Goal: Information Seeking & Learning: Learn about a topic

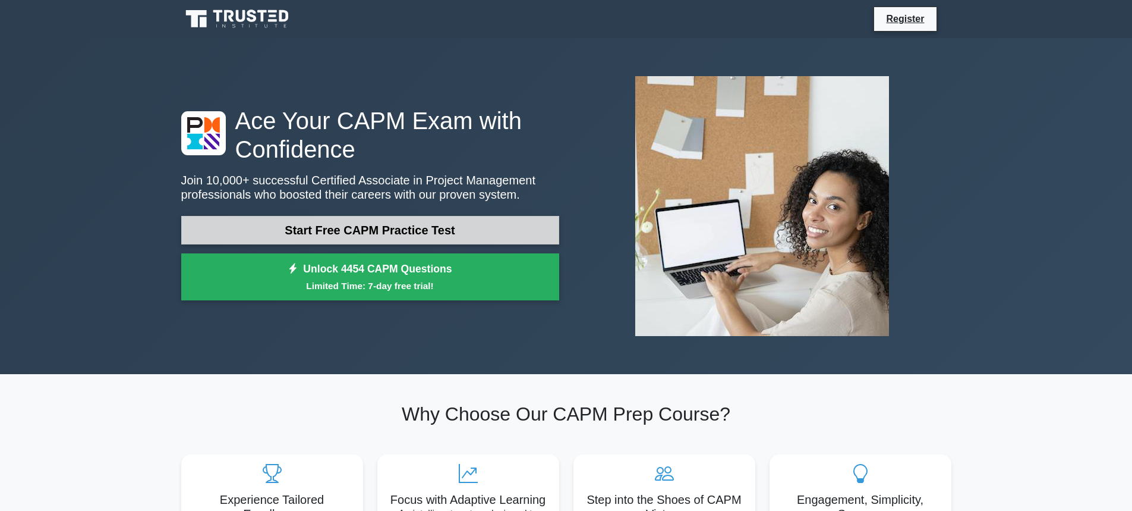
click at [291, 234] on link "Start Free CAPM Practice Test" at bounding box center [370, 230] width 378 height 29
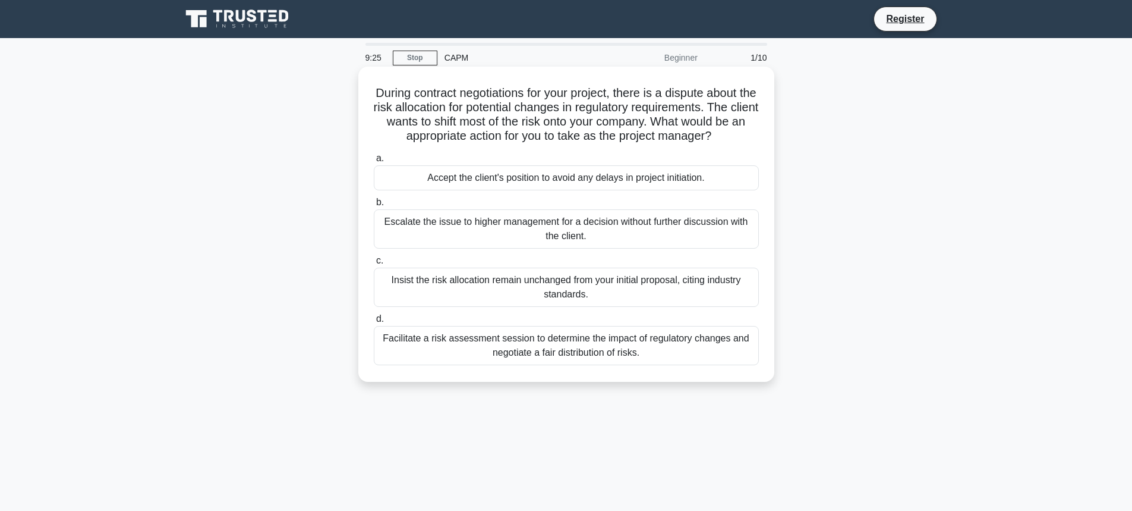
click at [564, 355] on div "Facilitate a risk assessment session to determine the impact of regulatory chan…" at bounding box center [566, 345] width 385 height 39
click at [374, 323] on input "d. Facilitate a risk assessment session to determine the impact of regulatory c…" at bounding box center [374, 319] width 0 height 8
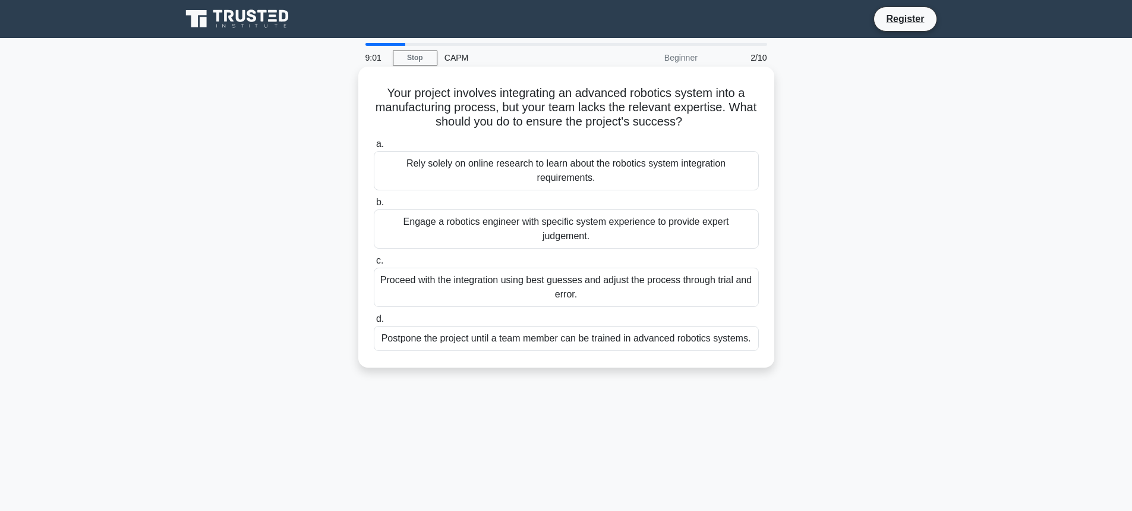
click at [548, 226] on div "Engage a robotics engineer with specific system experience to provide expert ju…" at bounding box center [566, 228] width 385 height 39
click at [374, 206] on input "b. Engage a robotics engineer with specific system experience to provide expert…" at bounding box center [374, 203] width 0 height 8
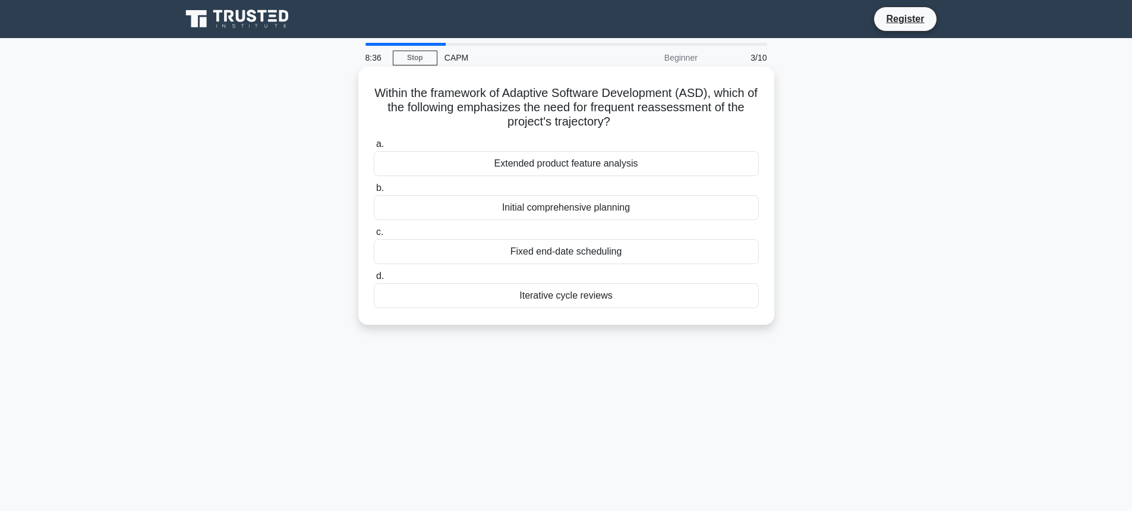
click at [603, 301] on div "Iterative cycle reviews" at bounding box center [566, 295] width 385 height 25
click at [374, 280] on input "d. Iterative cycle reviews" at bounding box center [374, 276] width 0 height 8
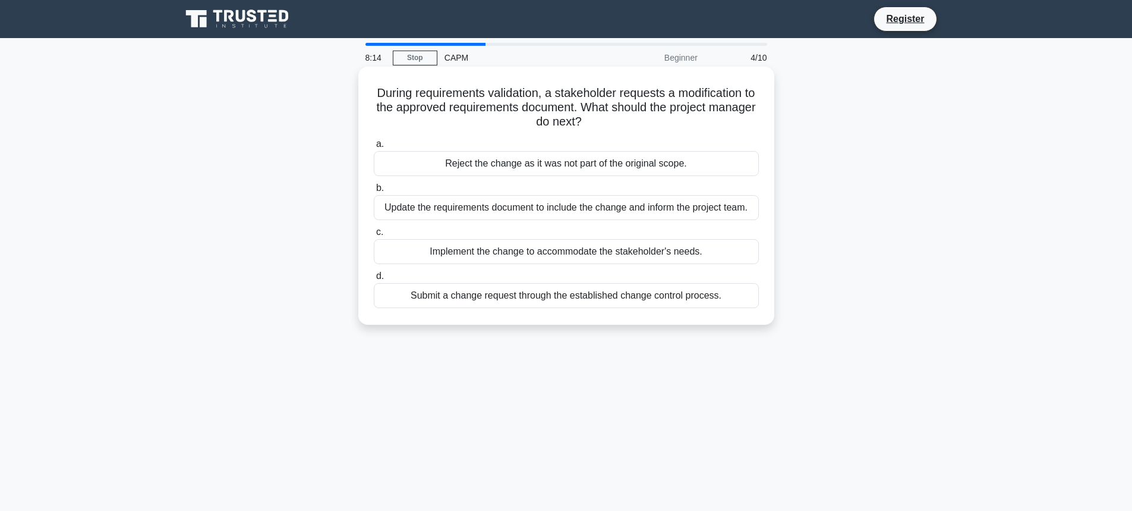
click at [550, 295] on div "Submit a change request through the established change control process." at bounding box center [566, 295] width 385 height 25
click at [374, 280] on input "d. Submit a change request through the established change control process." at bounding box center [374, 276] width 0 height 8
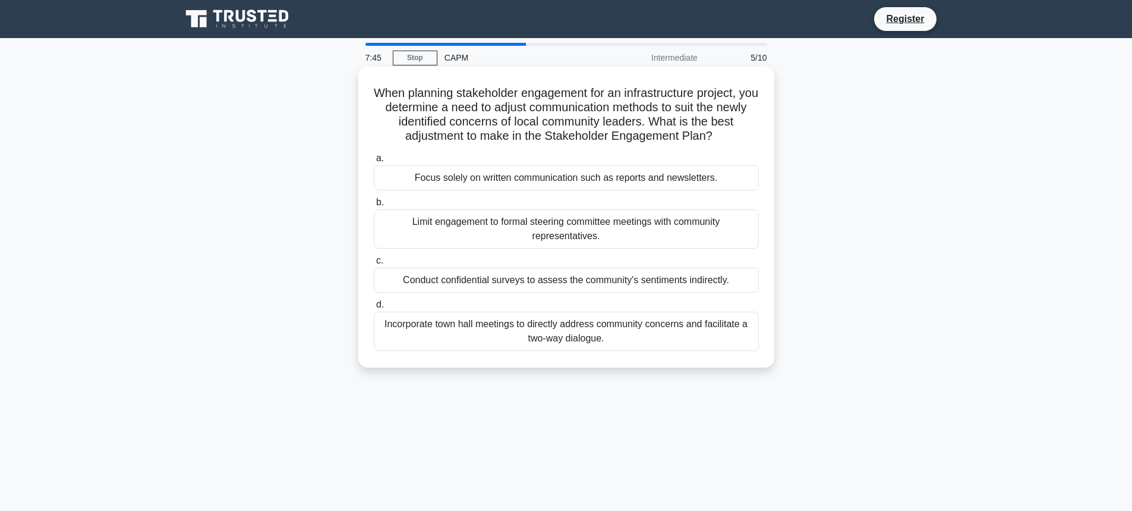
click at [634, 325] on div "Incorporate town hall meetings to directly address community concerns and facil…" at bounding box center [566, 330] width 385 height 39
click at [374, 308] on input "d. Incorporate town hall meetings to directly address community concerns and fa…" at bounding box center [374, 305] width 0 height 8
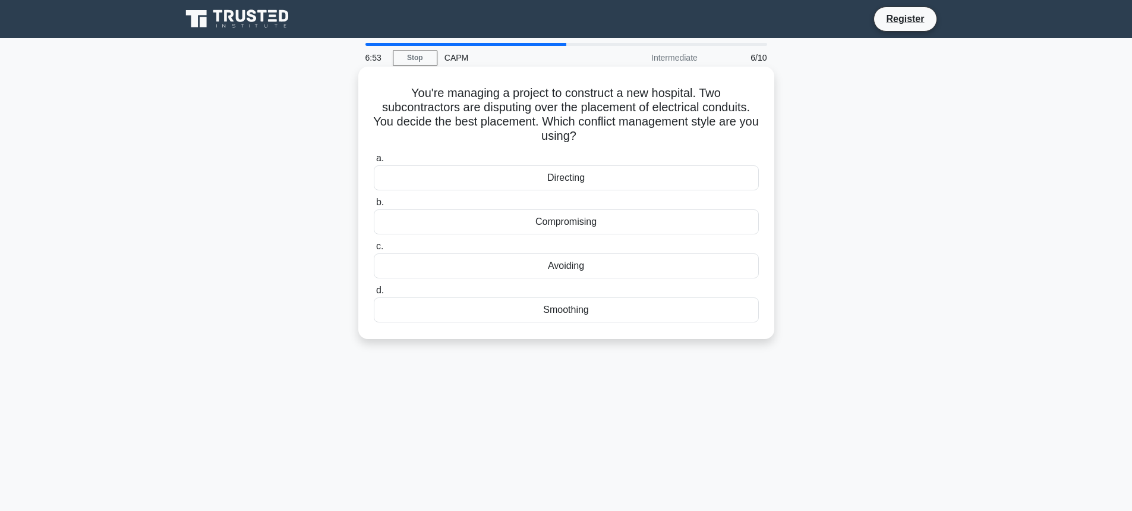
click at [577, 180] on div "Directing" at bounding box center [566, 177] width 385 height 25
click at [374, 162] on input "a. Directing" at bounding box center [374, 159] width 0 height 8
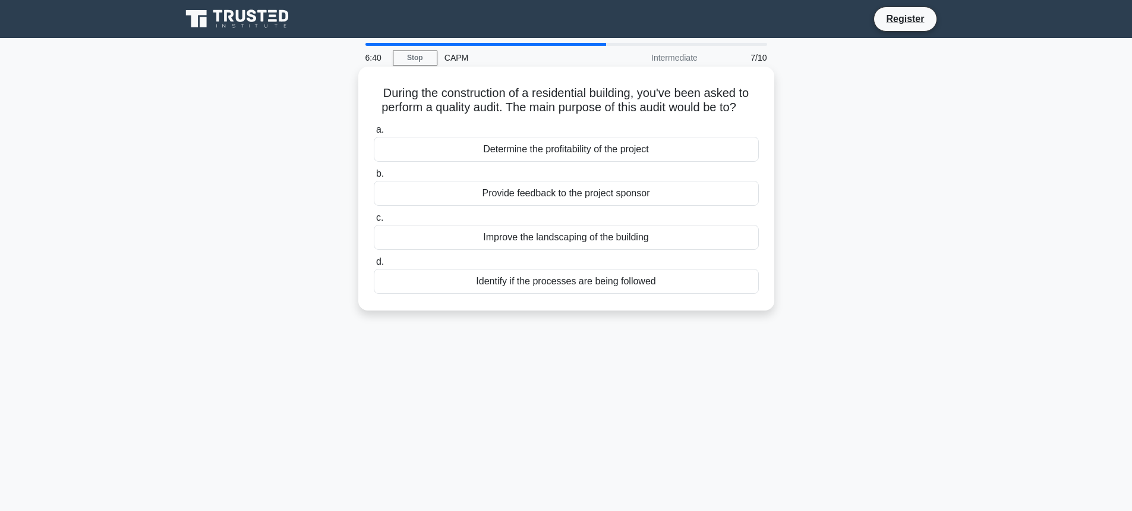
click at [590, 285] on div "Identify if the processes are being followed" at bounding box center [566, 281] width 385 height 25
click at [374, 266] on input "d. Identify if the processes are being followed" at bounding box center [374, 262] width 0 height 8
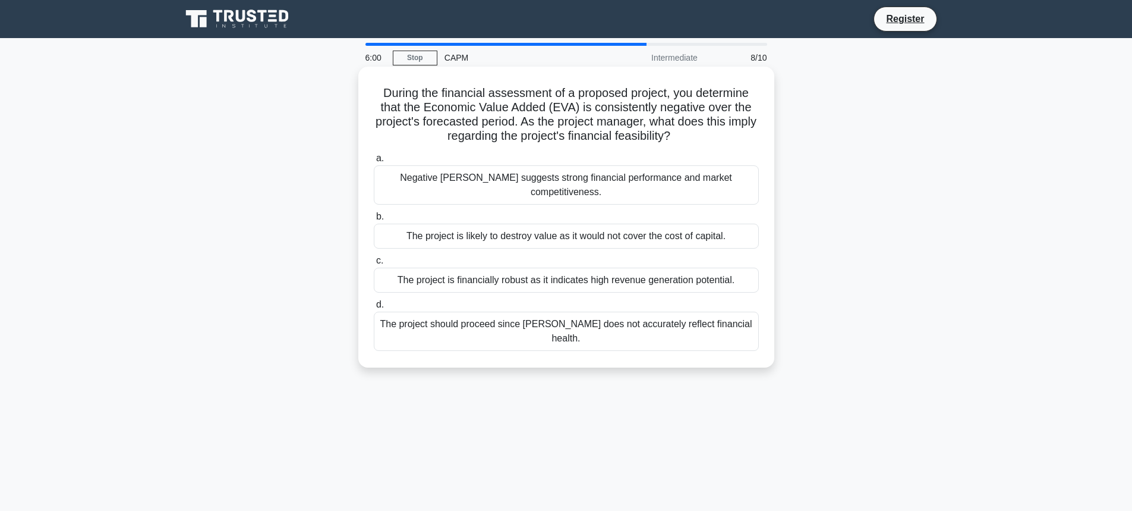
click at [525, 181] on div "Negative EVA suggests strong financial performance and market competitiveness." at bounding box center [566, 184] width 385 height 39
click at [374, 162] on input "a. Negative EVA suggests strong financial performance and market competitivenes…" at bounding box center [374, 159] width 0 height 8
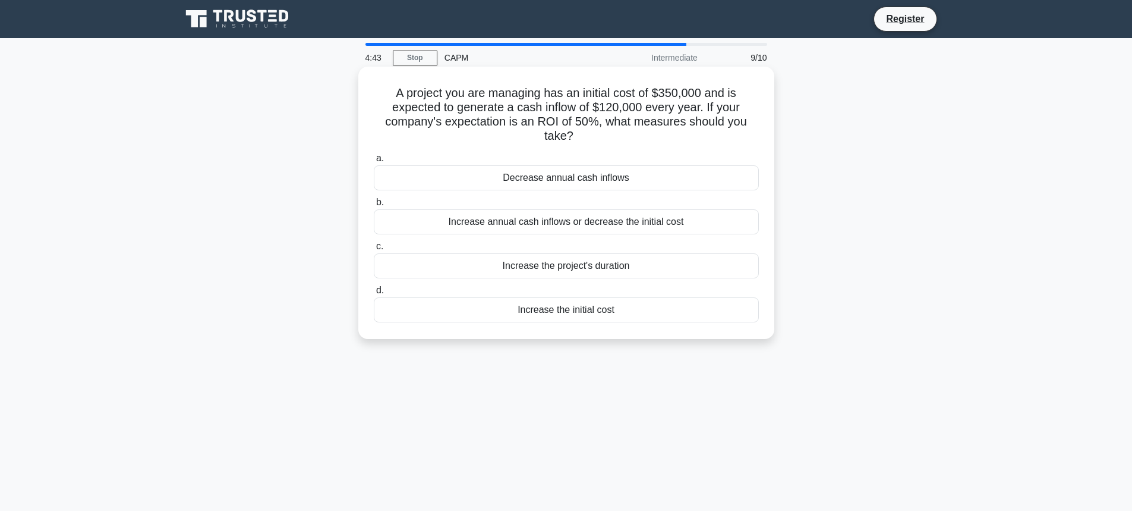
click at [590, 223] on div "Increase annual cash inflows or decrease the initial cost" at bounding box center [566, 221] width 385 height 25
click at [374, 206] on input "b. Increase annual cash inflows or decrease the initial cost" at bounding box center [374, 203] width 0 height 8
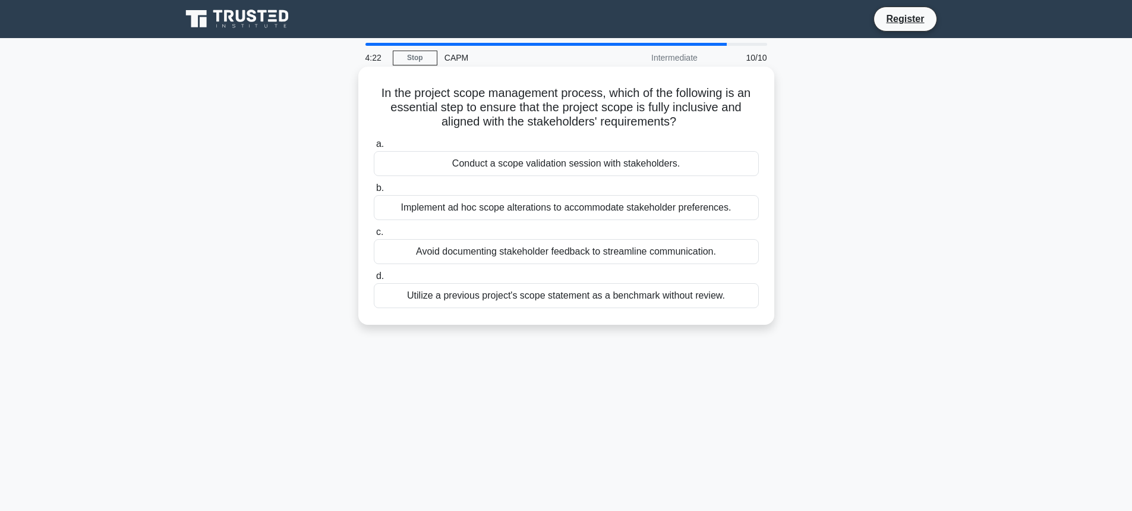
click at [517, 165] on div "Conduct a scope validation session with stakeholders." at bounding box center [566, 163] width 385 height 25
click at [374, 148] on input "a. Conduct a scope validation session with stakeholders." at bounding box center [374, 144] width 0 height 8
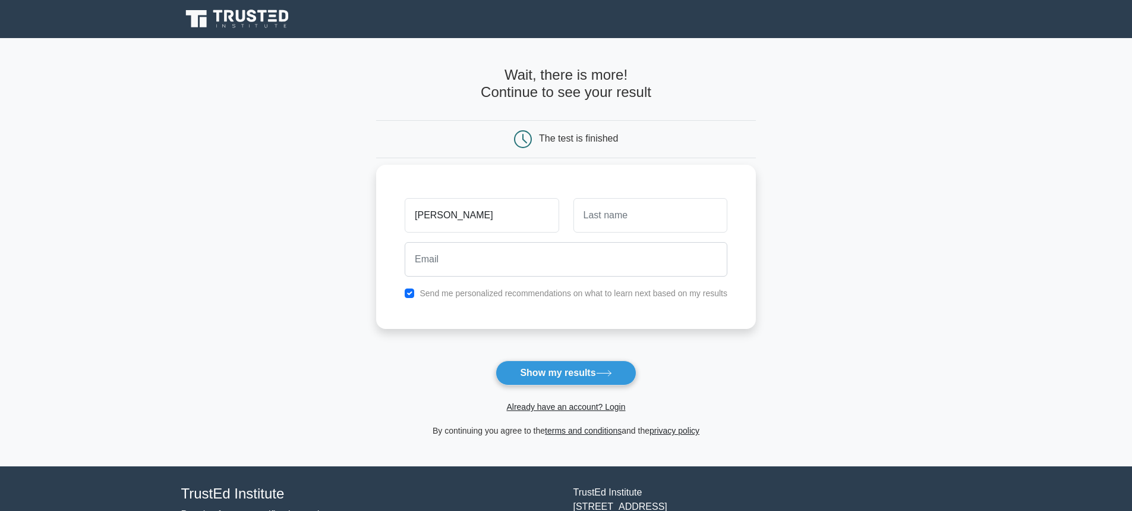
type input "[PERSON_NAME]"
type input "Marquis"
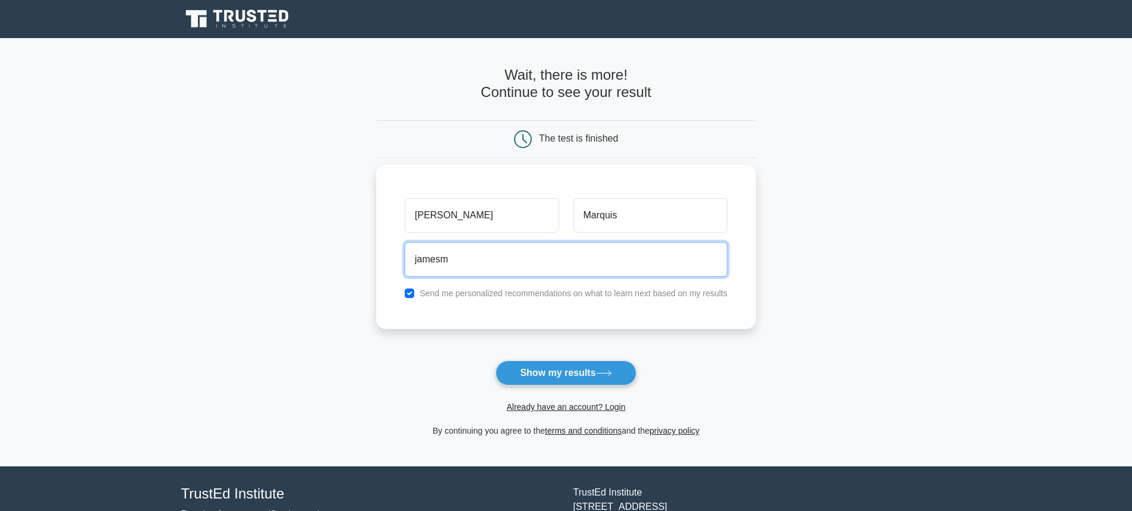
type input "jamesmarquis1983@gmail.com"
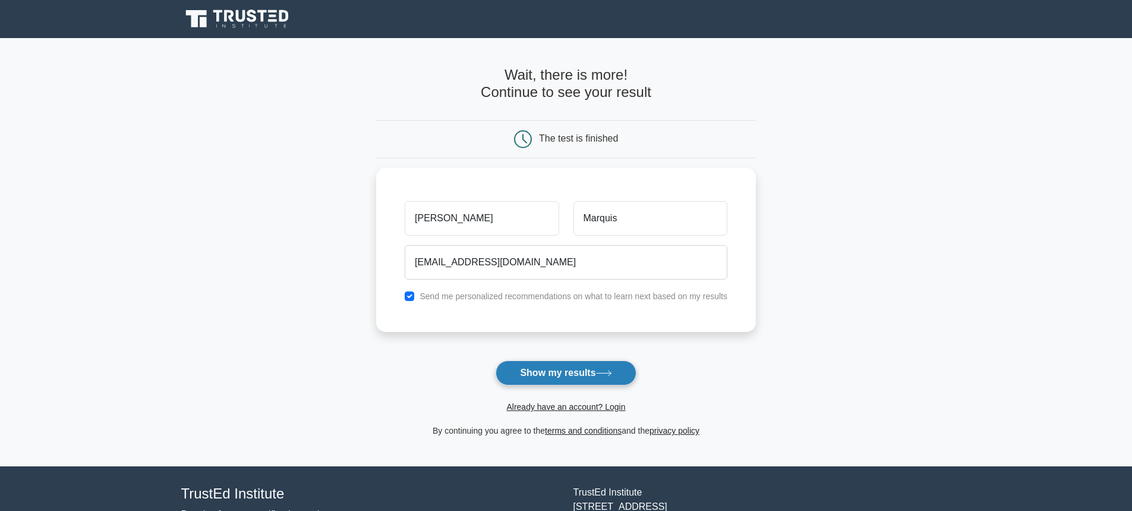
click at [545, 370] on button "Show my results" at bounding box center [566, 372] width 140 height 25
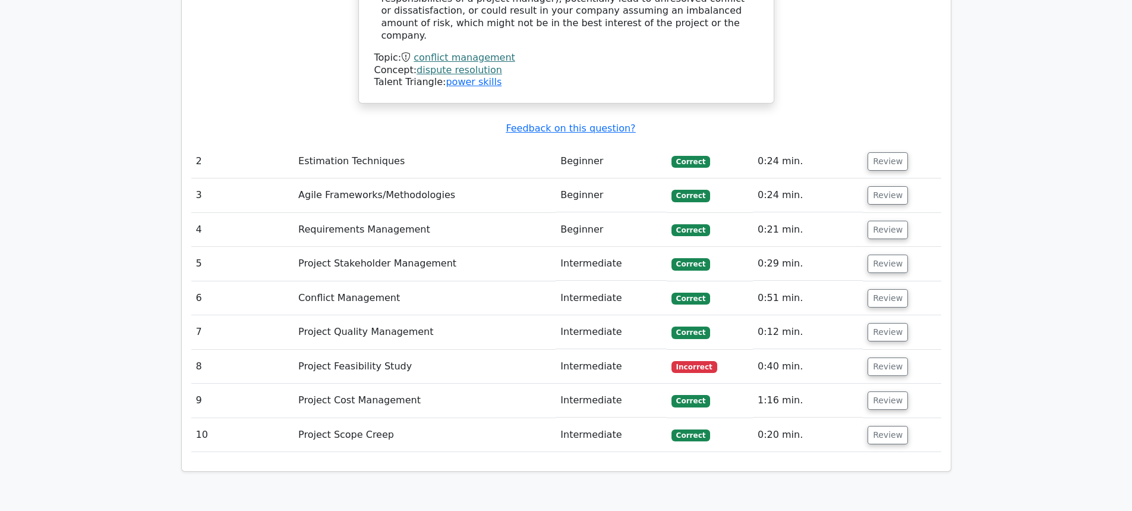
scroll to position [1664, 0]
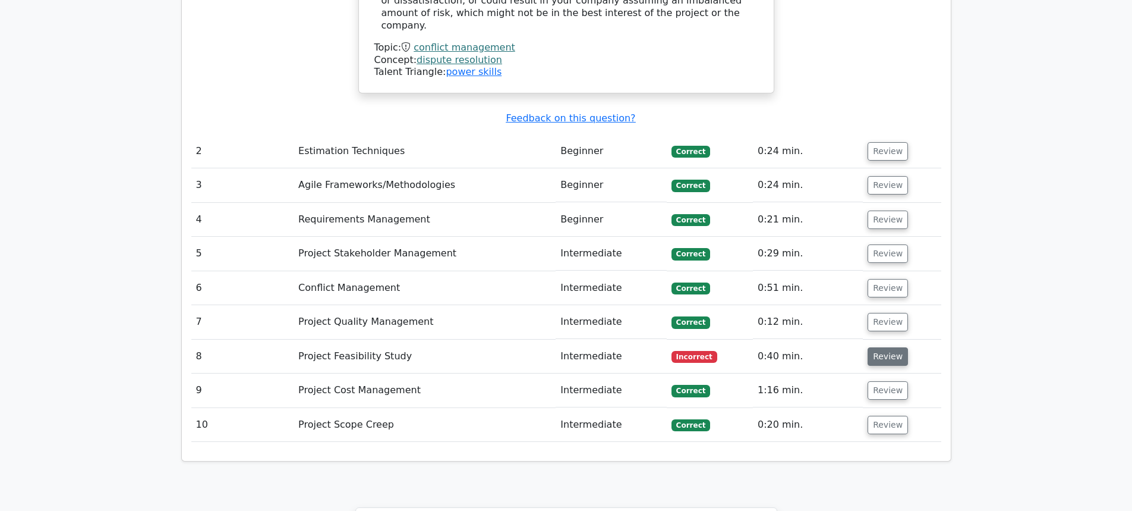
click at [871, 347] on button "Review" at bounding box center [888, 356] width 40 height 18
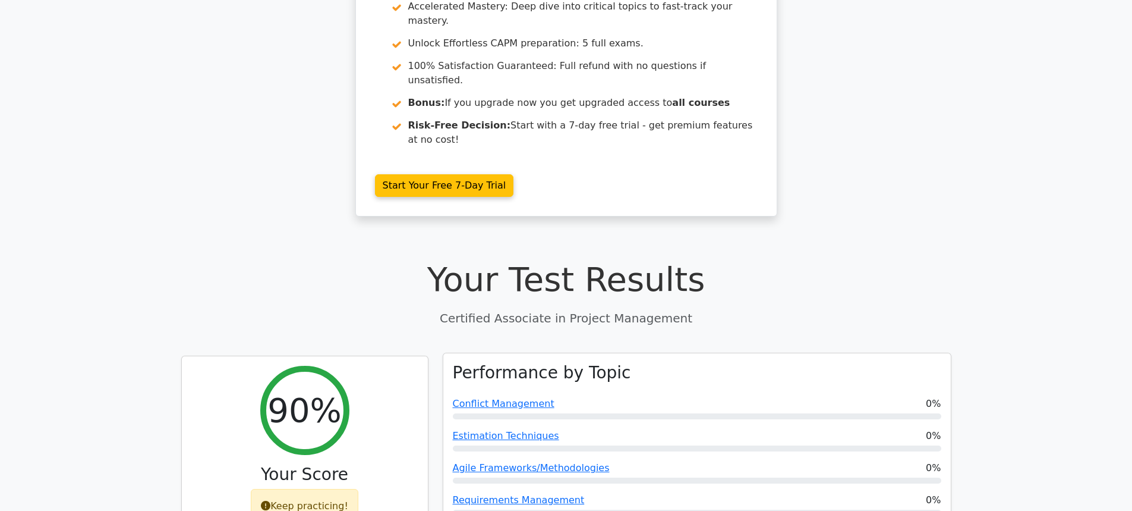
scroll to position [0, 0]
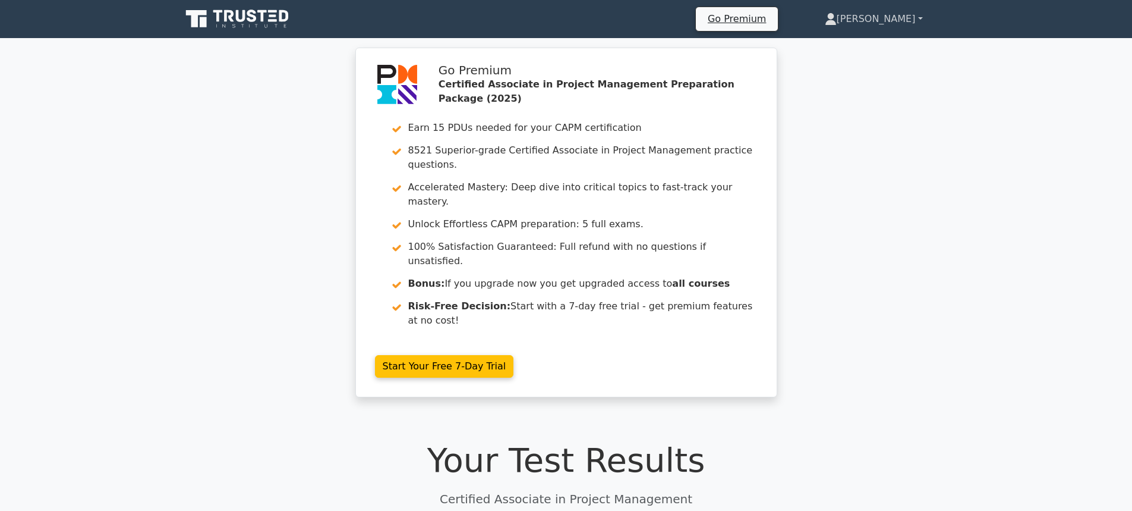
click at [916, 17] on link "[PERSON_NAME]" at bounding box center [873, 19] width 155 height 24
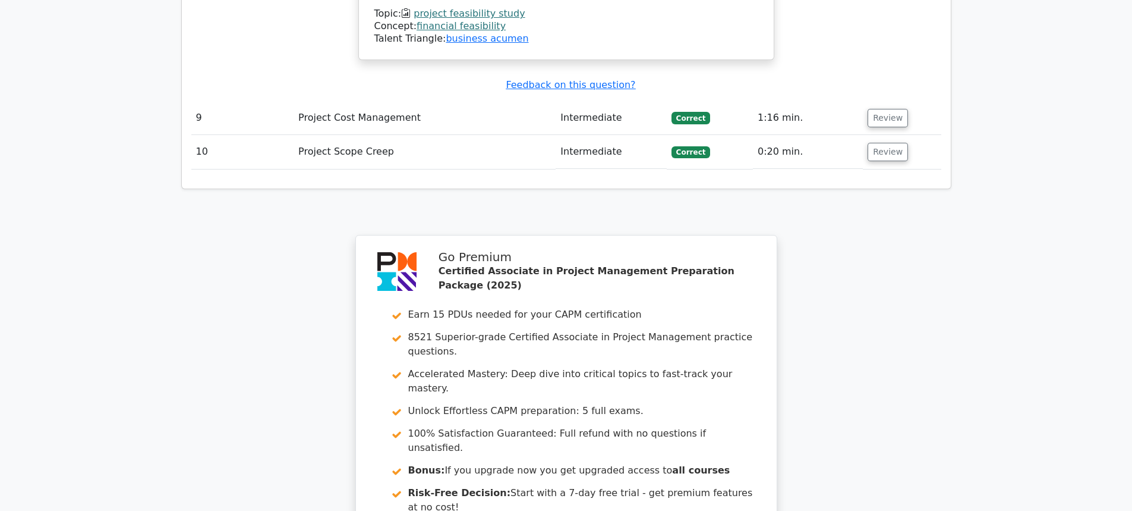
scroll to position [2613, 0]
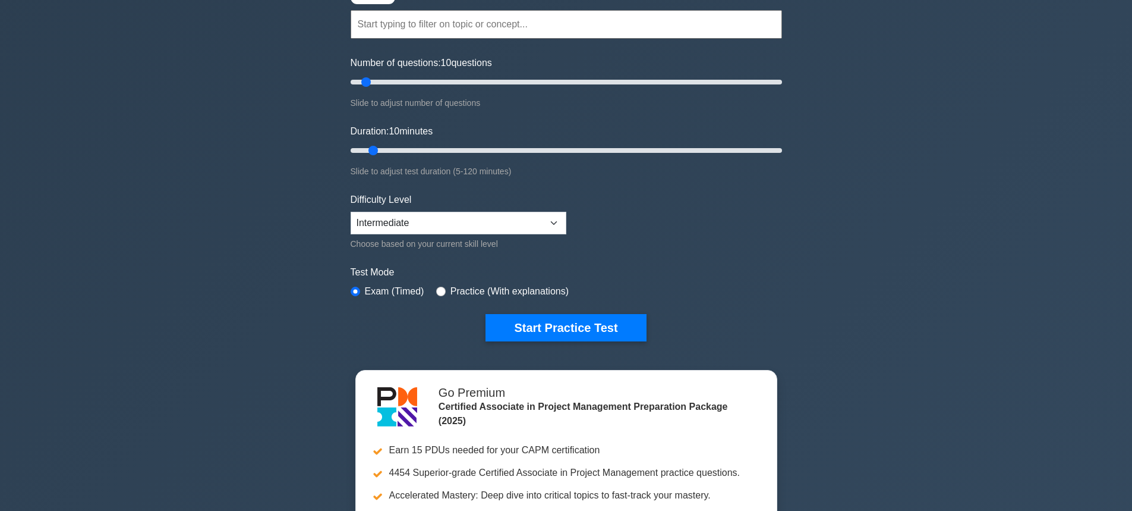
scroll to position [119, 0]
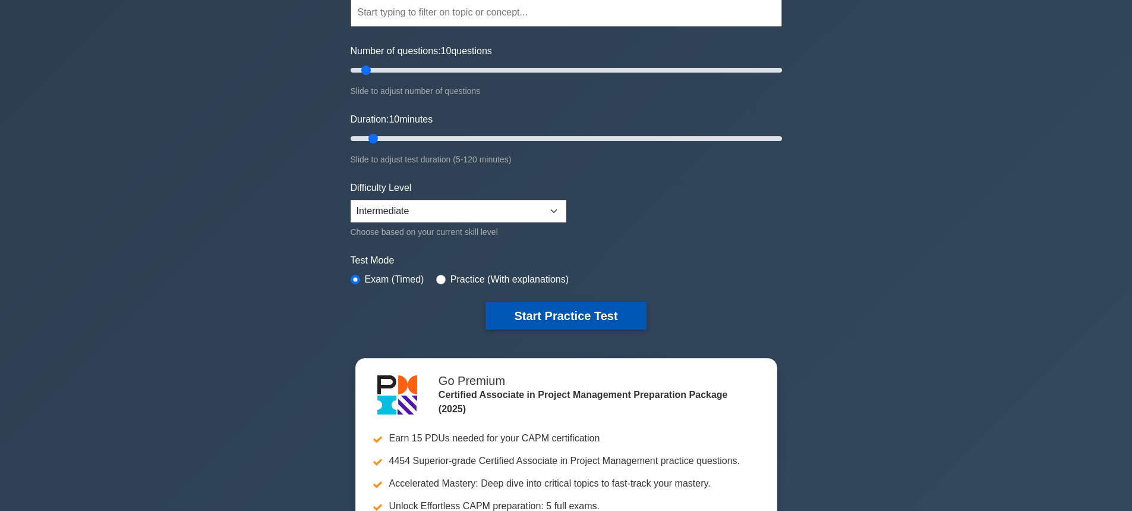
click at [557, 313] on button "Start Practice Test" at bounding box center [566, 315] width 160 height 27
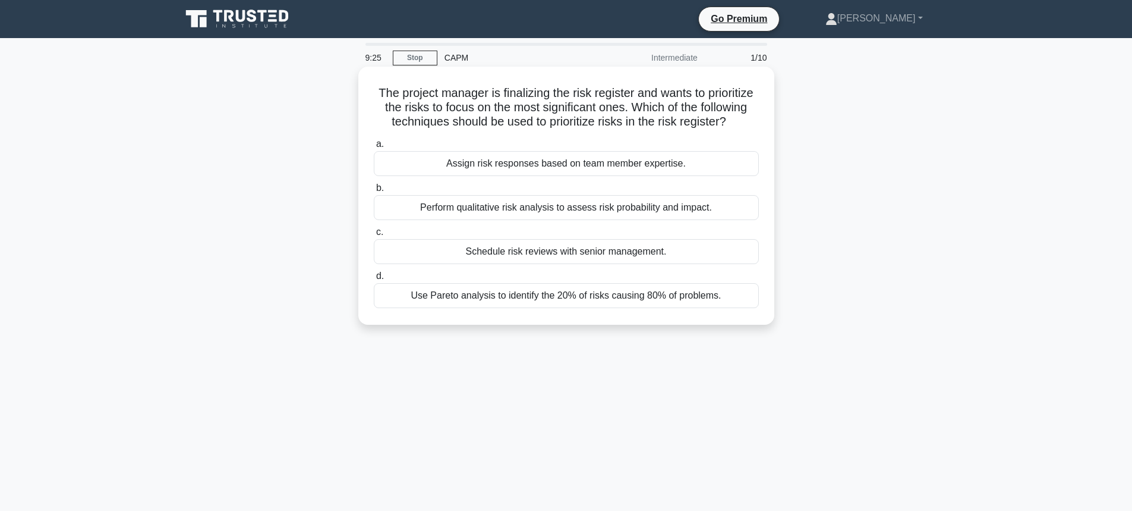
click at [500, 264] on div "Schedule risk reviews with senior management." at bounding box center [566, 251] width 385 height 25
click at [374, 236] on input "c. Schedule risk reviews with senior management." at bounding box center [374, 232] width 0 height 8
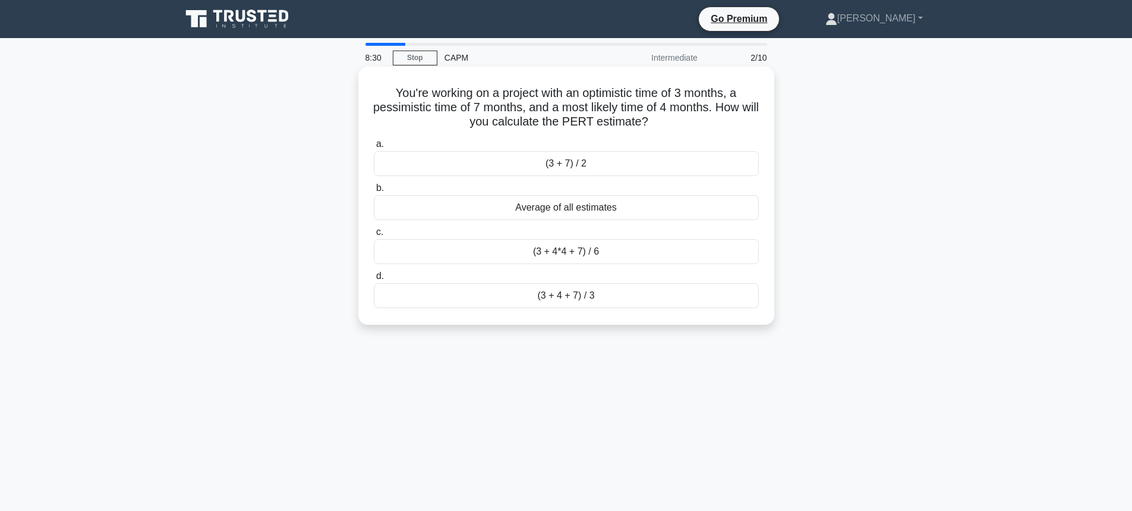
click at [569, 167] on div "(3 + 7) / 2" at bounding box center [566, 163] width 385 height 25
click at [374, 148] on input "a. (3 + 7) / 2" at bounding box center [374, 144] width 0 height 8
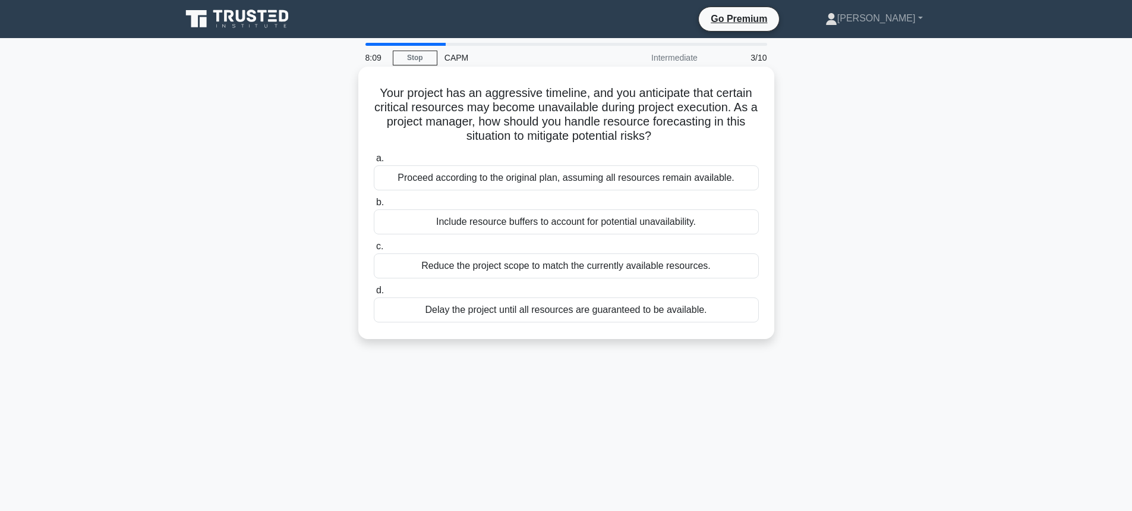
click at [518, 223] on div "Include resource buffers to account for potential unavailability." at bounding box center [566, 221] width 385 height 25
click at [374, 206] on input "b. Include resource buffers to account for potential unavailability." at bounding box center [374, 203] width 0 height 8
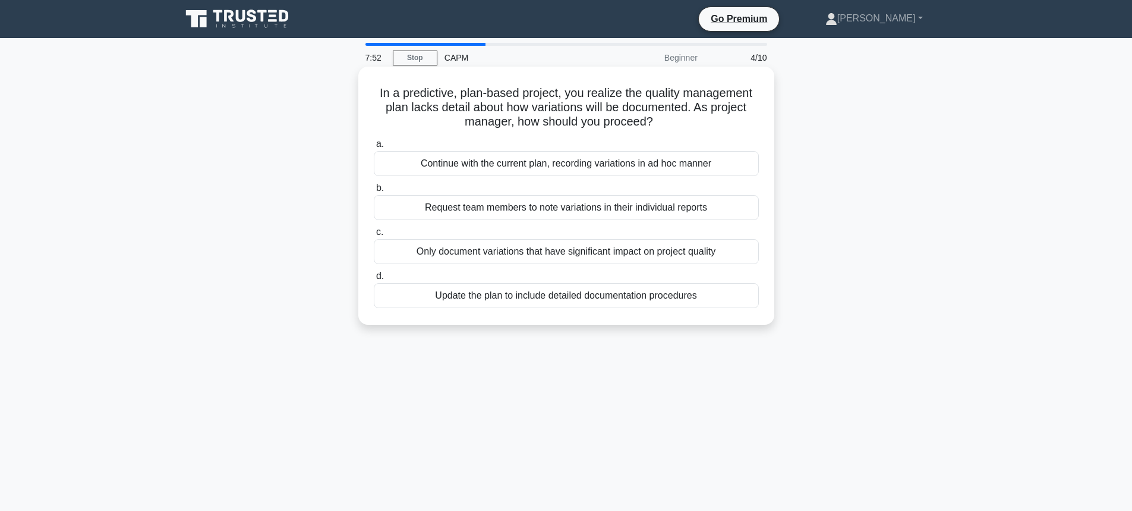
click at [506, 299] on div "Update the plan to include detailed documentation procedures" at bounding box center [566, 295] width 385 height 25
click at [374, 280] on input "d. Update the plan to include detailed documentation procedures" at bounding box center [374, 276] width 0 height 8
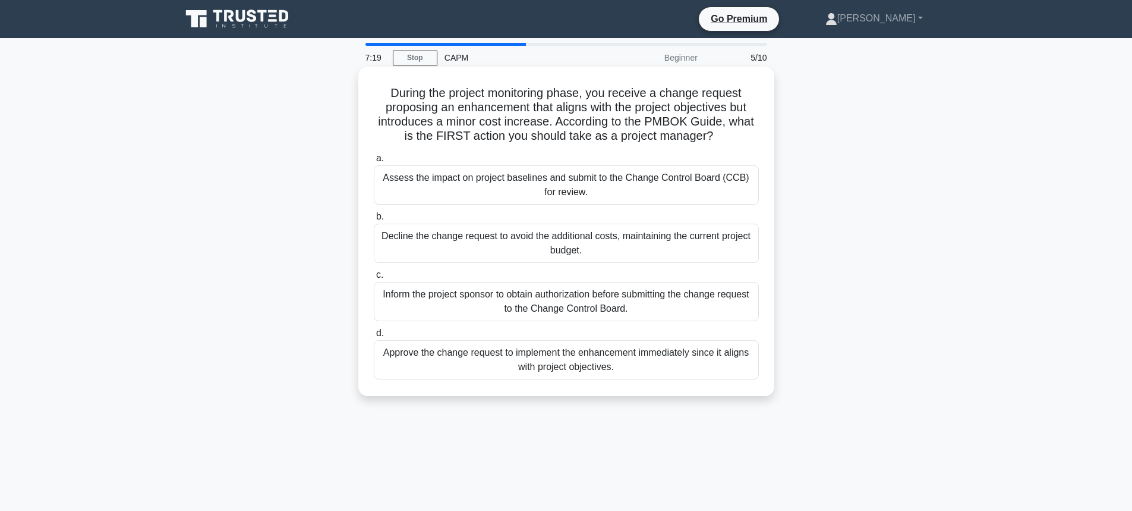
click at [533, 357] on div "Approve the change request to implement the enhancement immediately since it al…" at bounding box center [566, 359] width 385 height 39
click at [374, 337] on input "d. Approve the change request to implement the enhancement immediately since it…" at bounding box center [374, 333] width 0 height 8
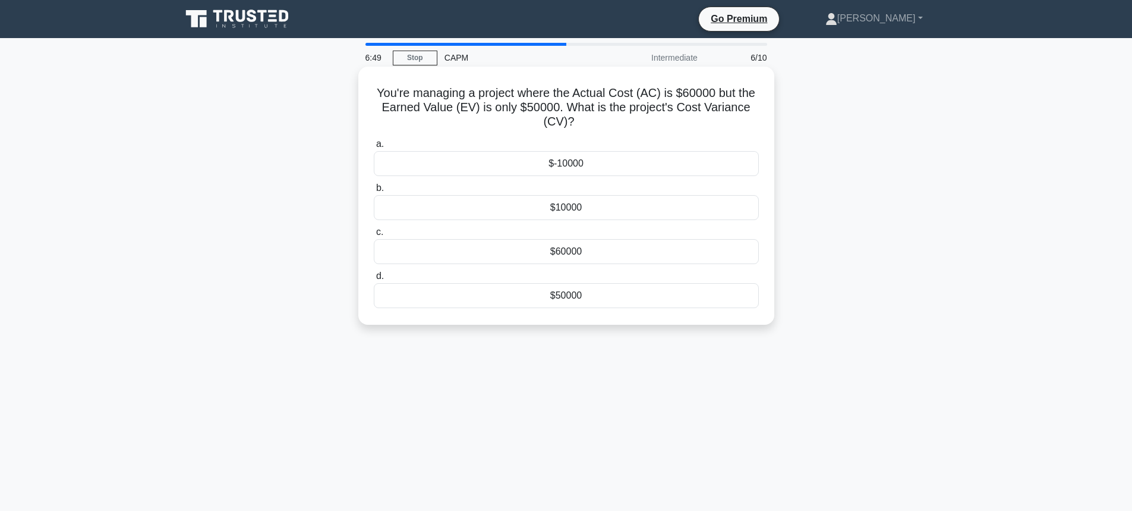
click at [562, 165] on div "$-10000" at bounding box center [566, 163] width 385 height 25
click at [374, 148] on input "a. $-10000" at bounding box center [374, 144] width 0 height 8
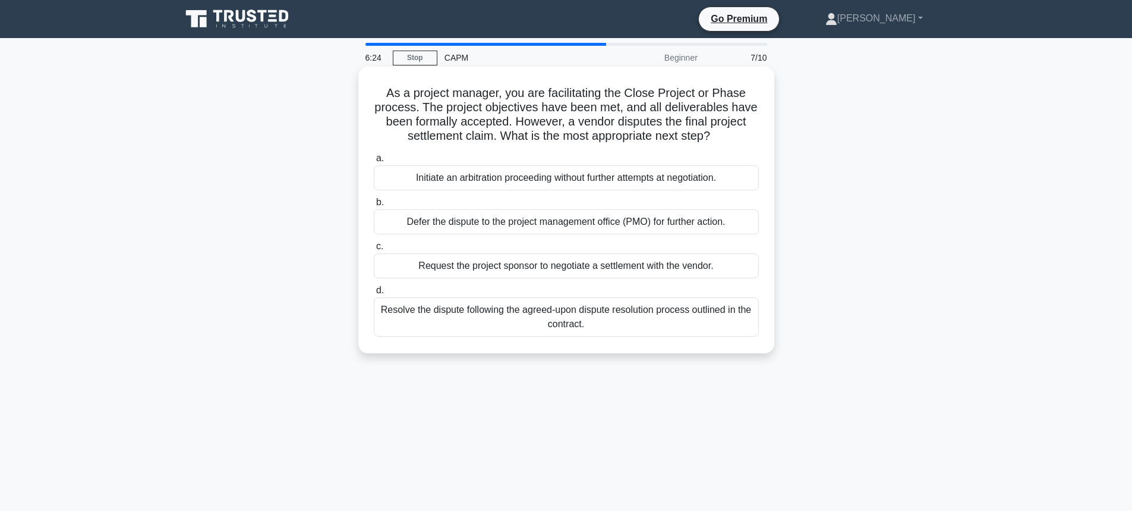
click at [461, 312] on div "Resolve the dispute following the agreed-upon dispute resolution process outlin…" at bounding box center [566, 316] width 385 height 39
click at [374, 294] on input "d. Resolve the dispute following the agreed-upon dispute resolution process out…" at bounding box center [374, 291] width 0 height 8
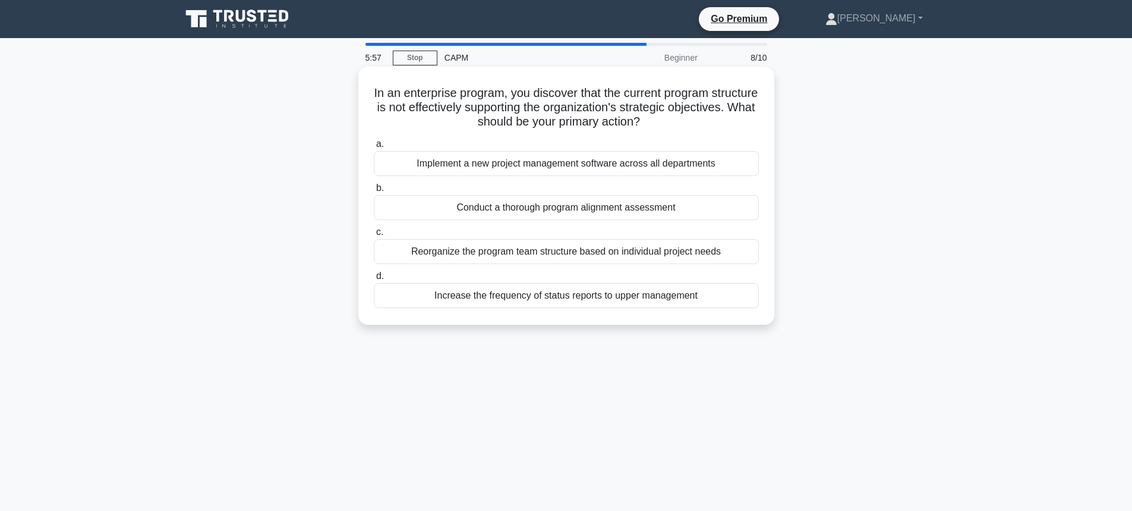
click at [509, 209] on div "Conduct a thorough program alignment assessment" at bounding box center [566, 207] width 385 height 25
click at [374, 192] on input "b. Conduct a thorough program alignment assessment" at bounding box center [374, 188] width 0 height 8
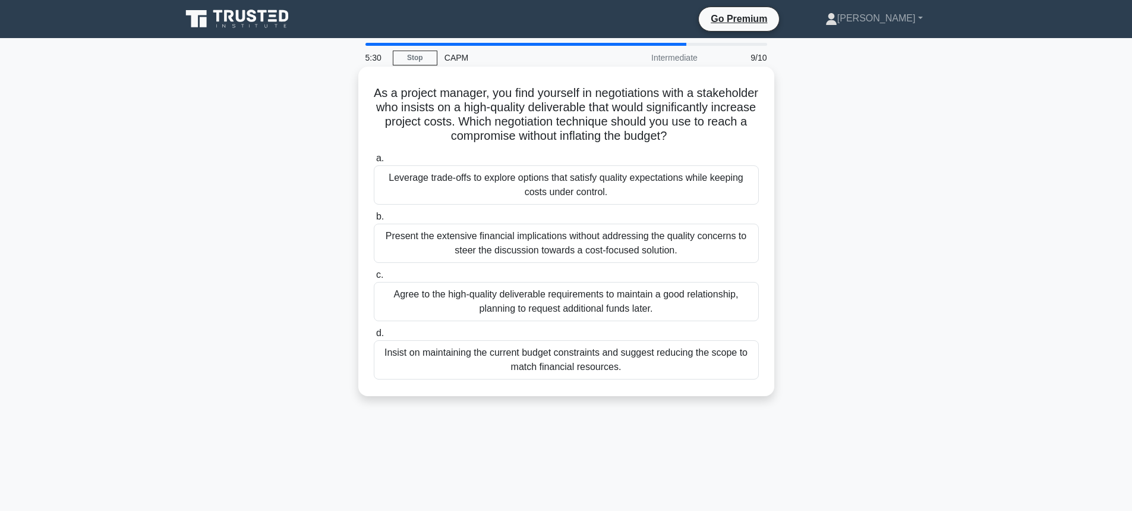
click at [482, 190] on div "Leverage trade-offs to explore options that satisfy quality expectations while …" at bounding box center [566, 184] width 385 height 39
click at [374, 162] on input "a. Leverage trade-offs to explore options that satisfy quality expectations whi…" at bounding box center [374, 159] width 0 height 8
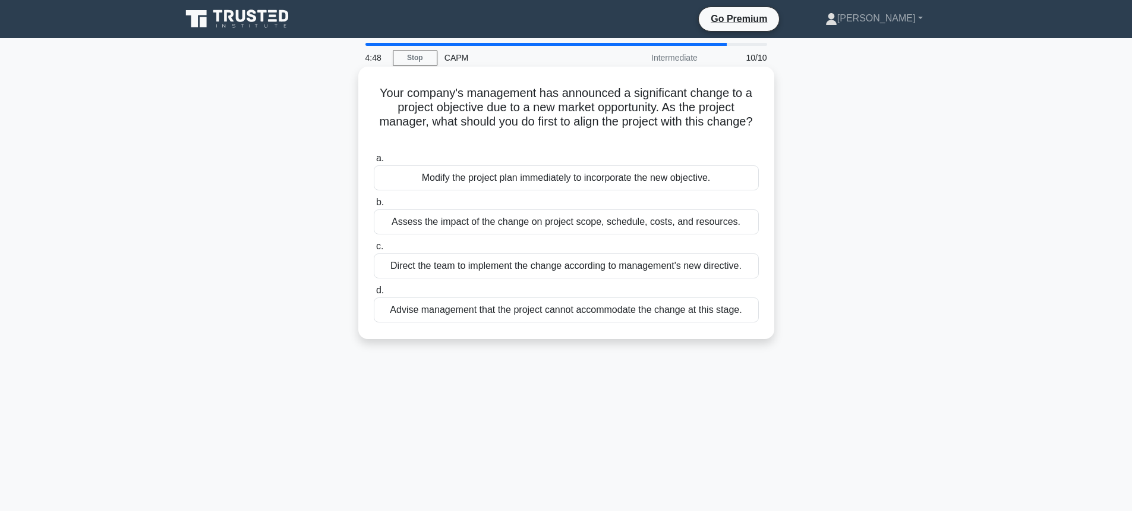
click at [457, 178] on div "Modify the project plan immediately to incorporate the new objective." at bounding box center [566, 177] width 385 height 25
click at [374, 162] on input "a. Modify the project plan immediately to incorporate the new objective." at bounding box center [374, 159] width 0 height 8
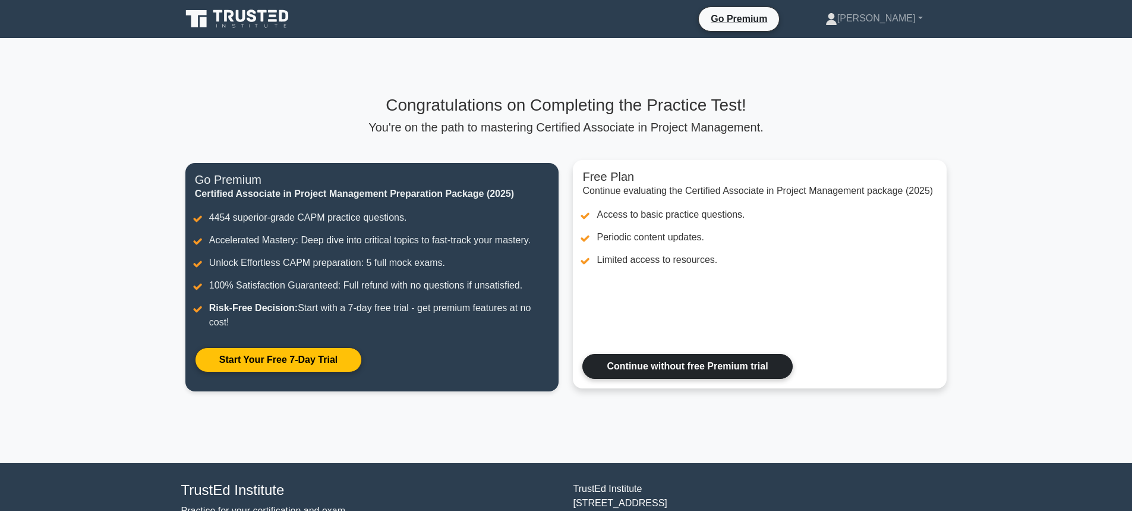
click at [644, 358] on link "Continue without free Premium trial" at bounding box center [688, 366] width 210 height 25
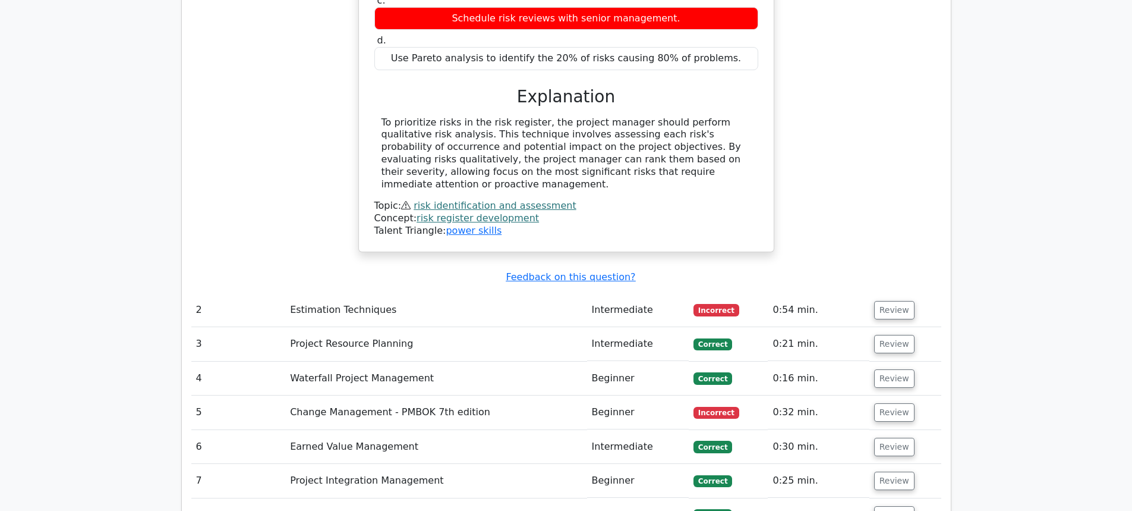
scroll to position [1367, 0]
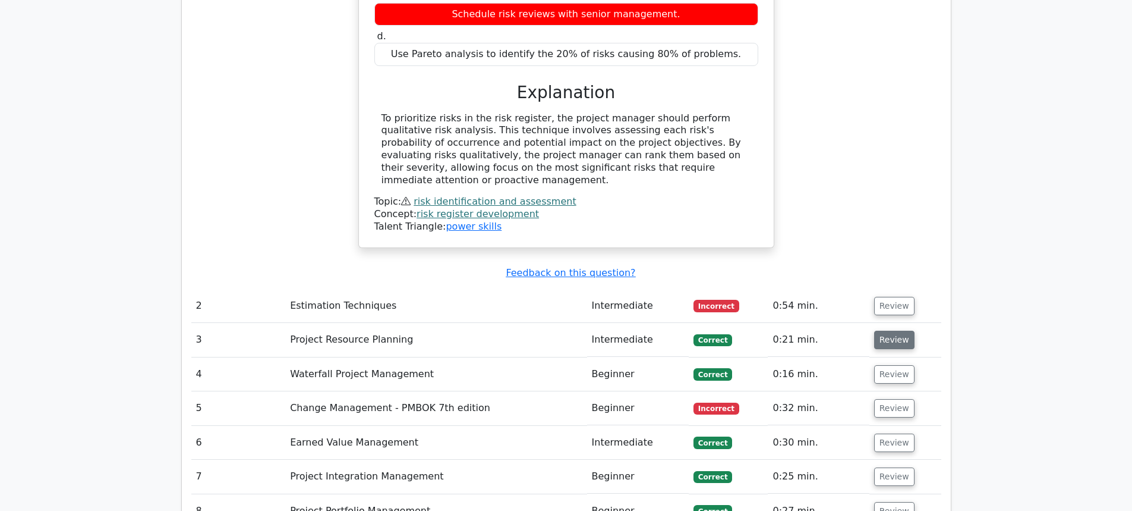
click at [884, 330] on button "Review" at bounding box center [894, 339] width 40 height 18
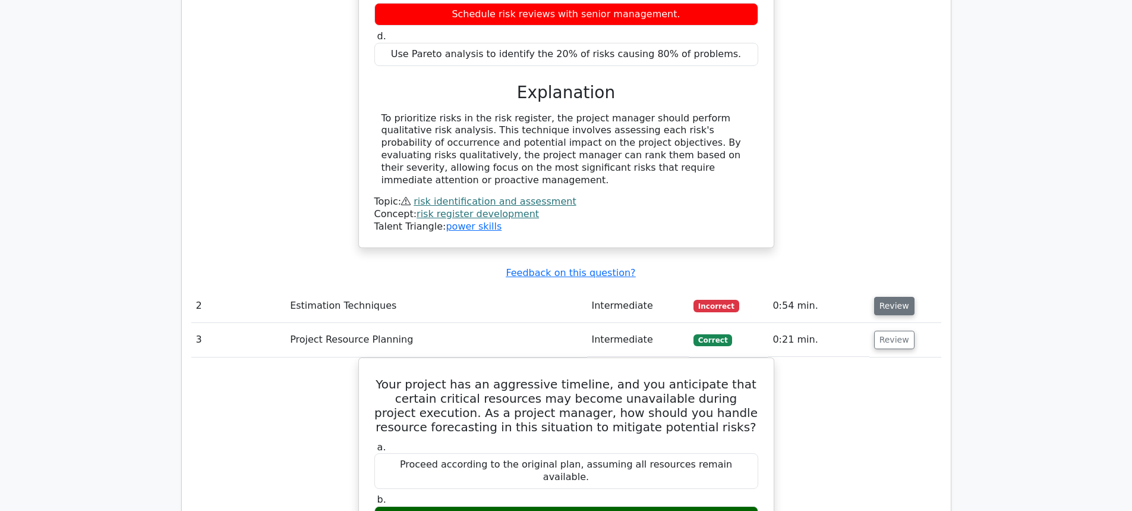
click at [890, 297] on button "Review" at bounding box center [894, 306] width 40 height 18
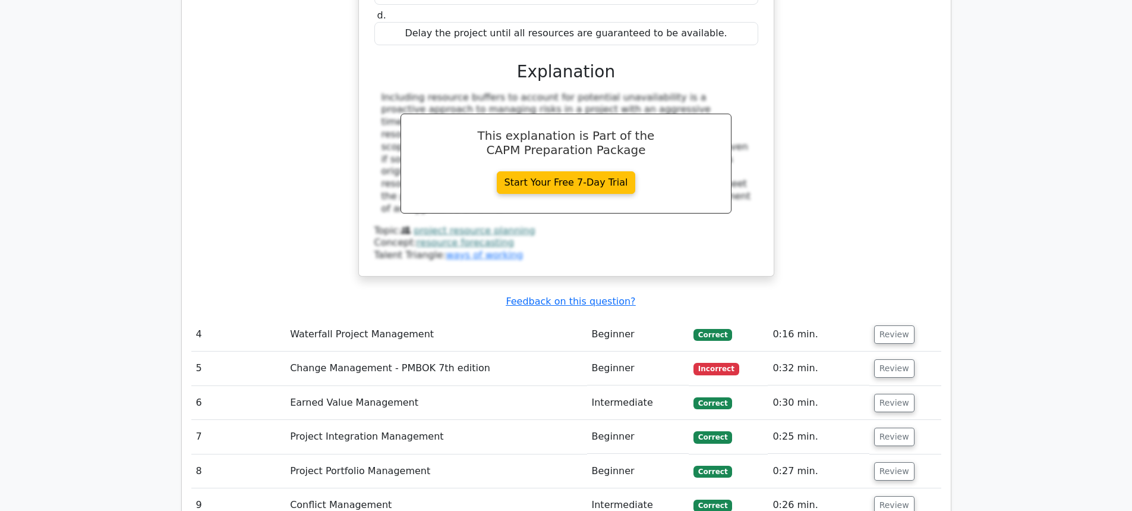
scroll to position [2437, 0]
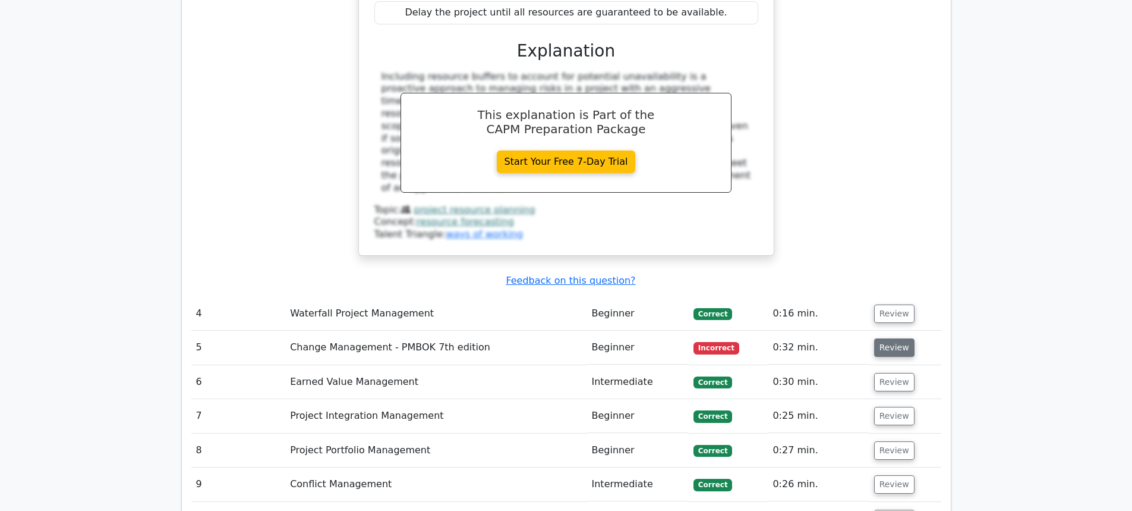
click at [895, 338] on button "Review" at bounding box center [894, 347] width 40 height 18
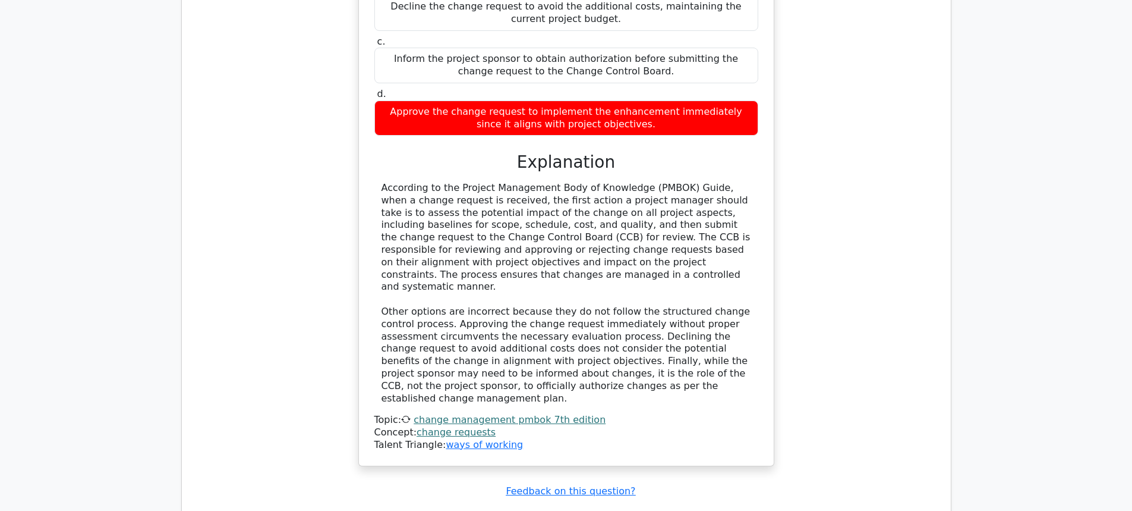
scroll to position [3091, 0]
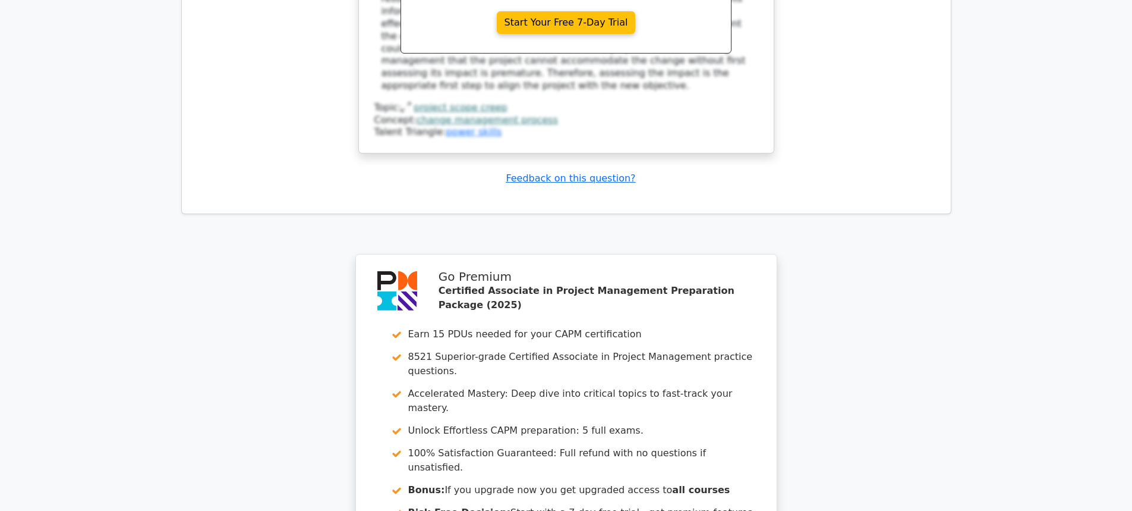
scroll to position [4101, 0]
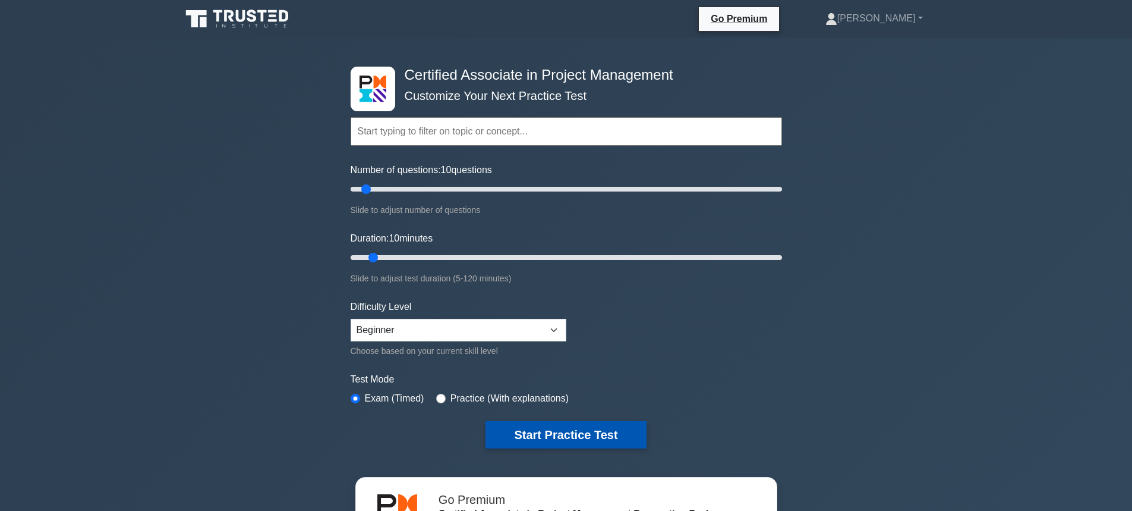
click at [524, 424] on button "Start Practice Test" at bounding box center [566, 434] width 160 height 27
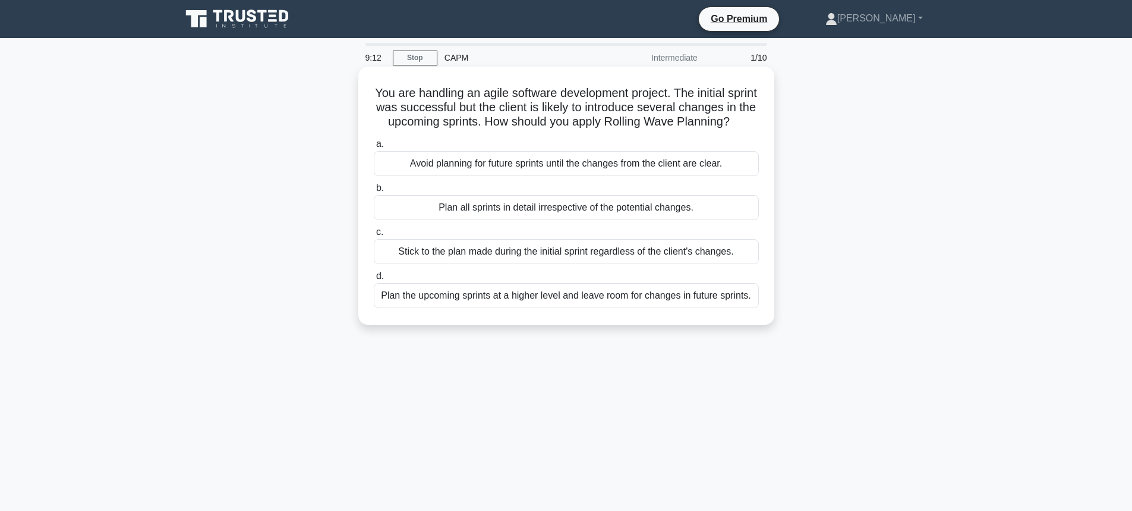
click at [484, 176] on div "Avoid planning for future sprints until the changes from the client are clear." at bounding box center [566, 163] width 385 height 25
click at [374, 148] on input "a. Avoid planning for future sprints until the changes from the client are clea…" at bounding box center [374, 144] width 0 height 8
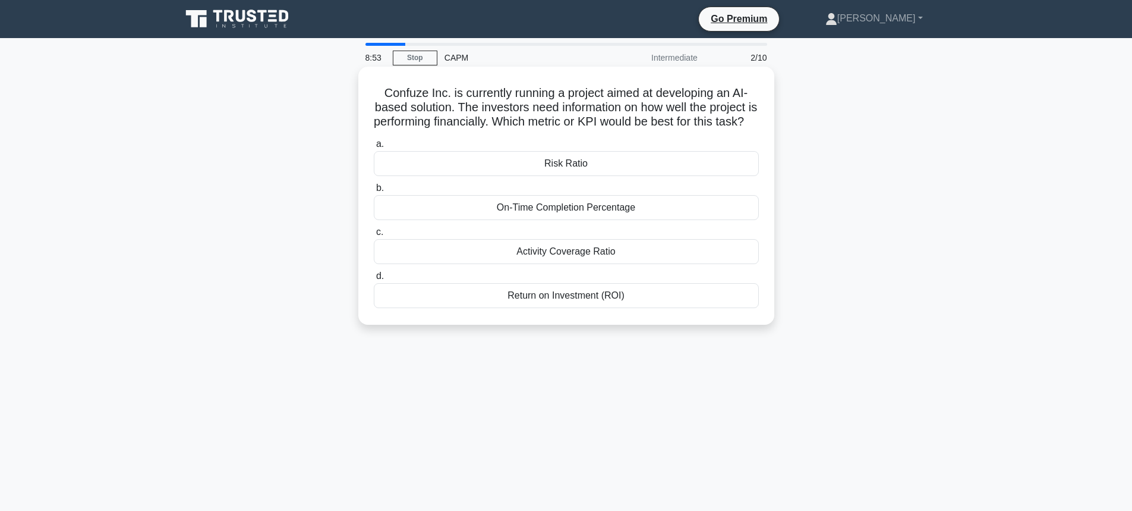
click at [587, 308] on div "Return on Investment (ROI)" at bounding box center [566, 295] width 385 height 25
click at [374, 280] on input "d. Return on Investment (ROI)" at bounding box center [374, 276] width 0 height 8
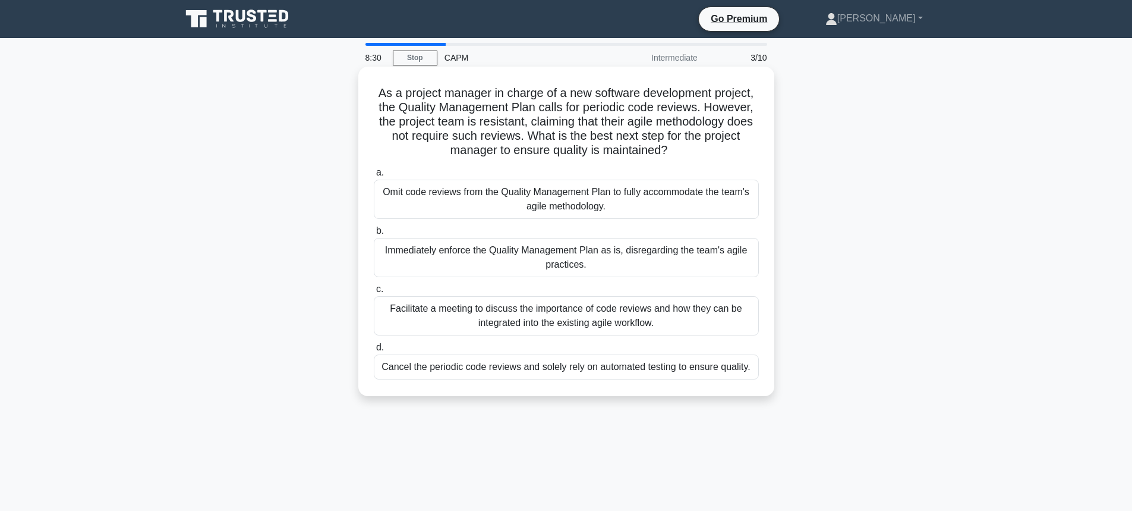
click at [528, 313] on div "Facilitate a meeting to discuss the importance of code reviews and how they can…" at bounding box center [566, 315] width 385 height 39
click at [374, 293] on input "c. Facilitate a meeting to discuss the importance of code reviews and how they …" at bounding box center [374, 289] width 0 height 8
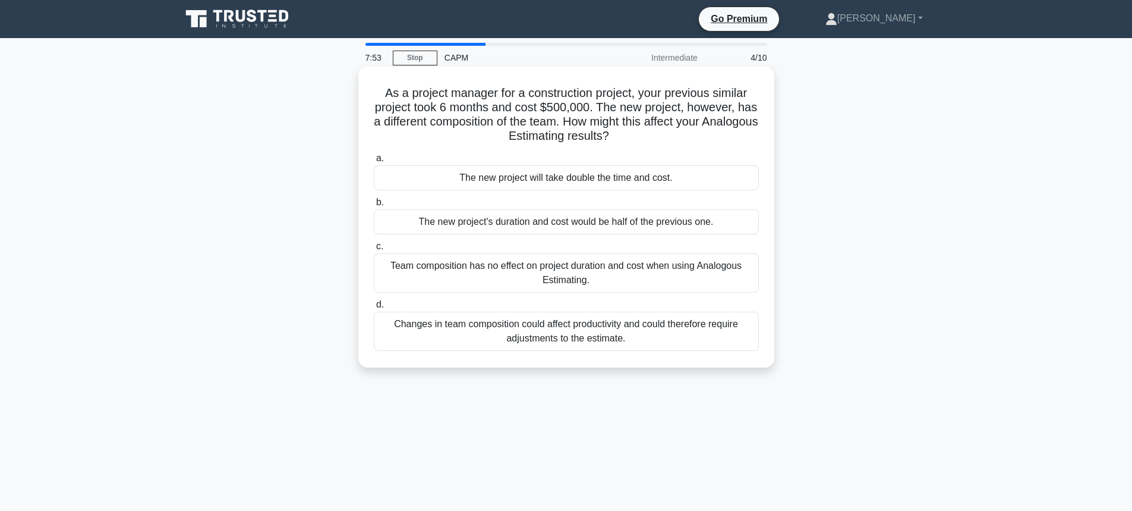
click at [634, 327] on div "Changes in team composition could affect productivity and could therefore requi…" at bounding box center [566, 330] width 385 height 39
click at [374, 308] on input "d. Changes in team composition could affect productivity and could therefore re…" at bounding box center [374, 305] width 0 height 8
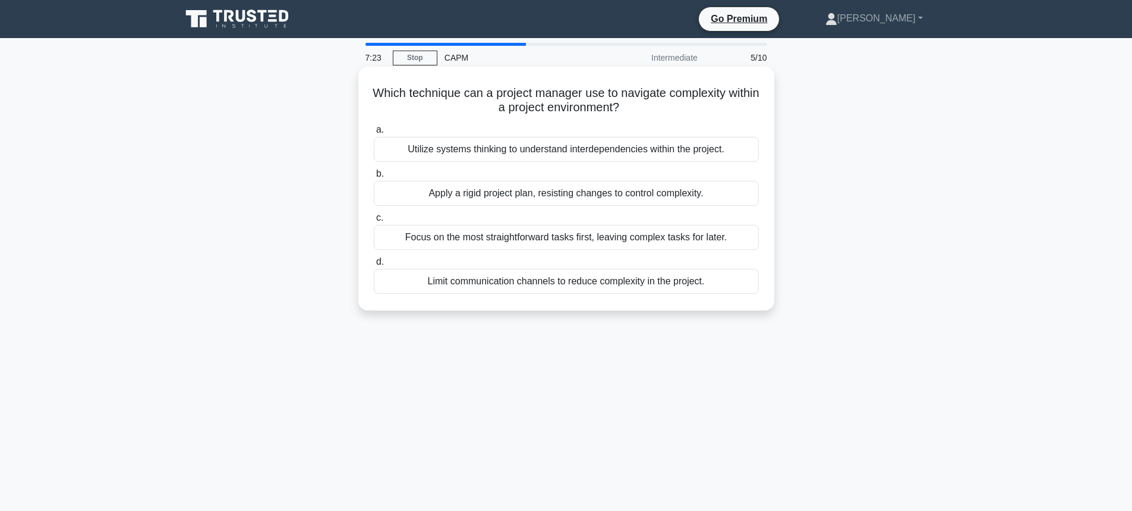
click at [512, 153] on div "Utilize systems thinking to understand interdependencies within the project." at bounding box center [566, 149] width 385 height 25
click at [374, 134] on input "a. Utilize systems thinking to understand interdependencies within the project." at bounding box center [374, 130] width 0 height 8
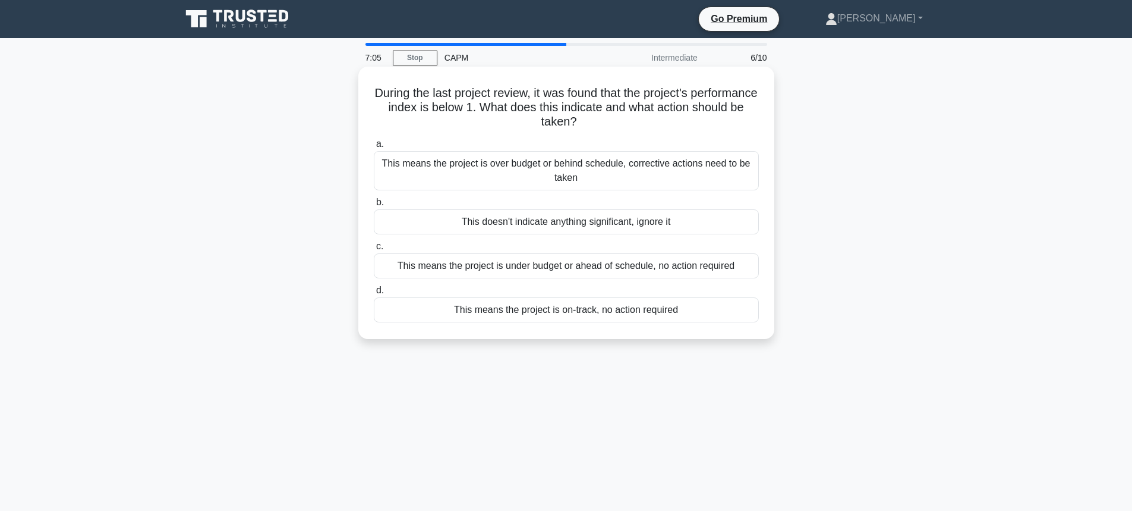
click at [653, 268] on div "This means the project is under budget or ahead of schedule, no action required" at bounding box center [566, 265] width 385 height 25
click at [374, 250] on input "c. This means the project is under budget or ahead of schedule, no action requi…" at bounding box center [374, 247] width 0 height 8
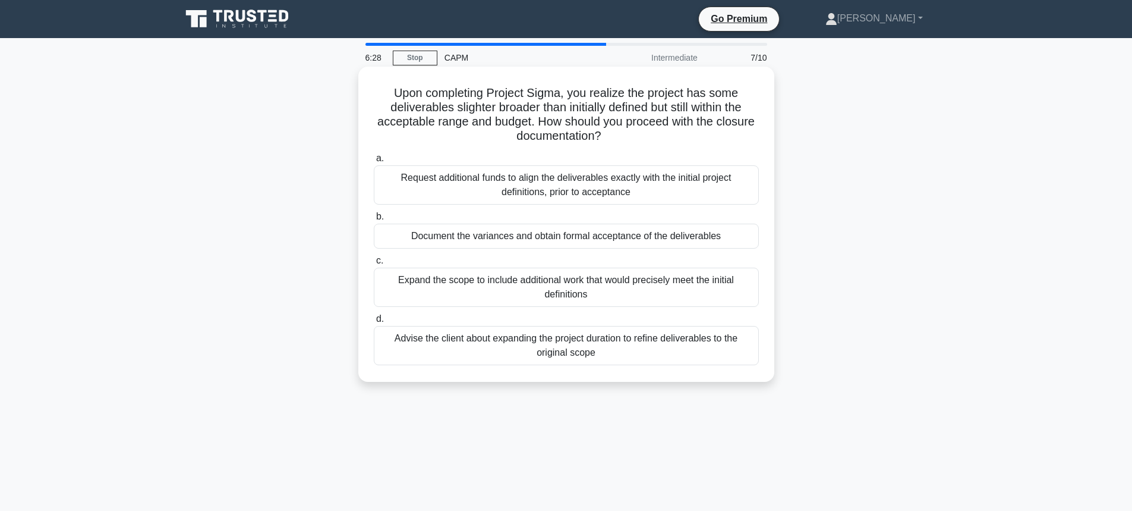
click at [513, 240] on div "Document the variances and obtain formal acceptance of the deliverables" at bounding box center [566, 235] width 385 height 25
click at [374, 221] on input "b. Document the variances and obtain formal acceptance of the deliverables" at bounding box center [374, 217] width 0 height 8
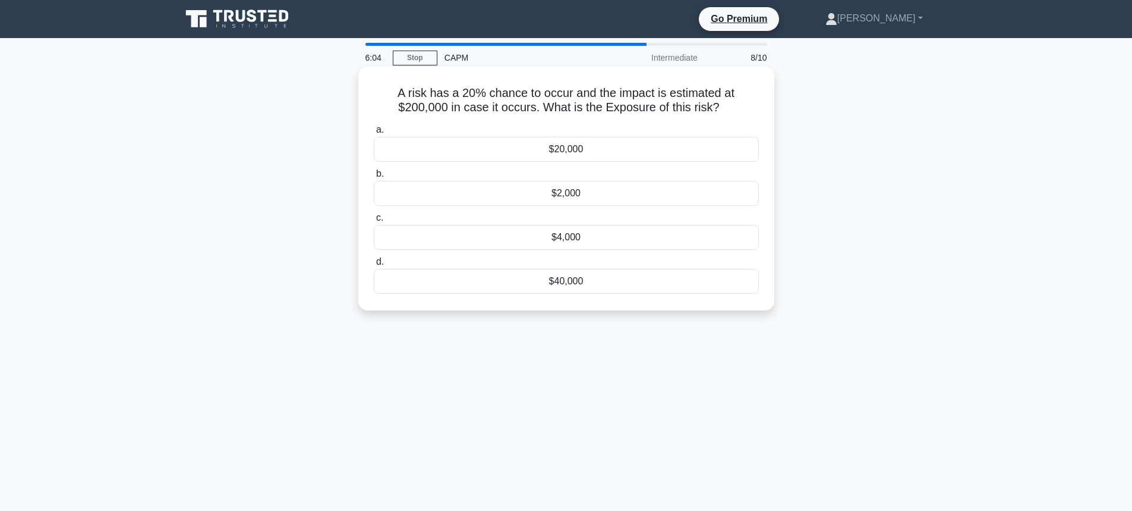
drag, startPoint x: 396, startPoint y: 93, endPoint x: 728, endPoint y: 116, distance: 332.4
click at [728, 115] on h5 "A risk has a 20% chance to occur and the impact is estimated at $200,000 in cas…" at bounding box center [567, 101] width 388 height 30
copy h5 "A risk has a 20% chance to occur and the impact is estimated at $200,000 in cas…"
click at [220, 160] on div "A risk has a 20% chance to occur and the impact is estimated at $200,000 in cas…" at bounding box center [566, 199] width 785 height 258
click at [569, 275] on div "$40,000" at bounding box center [566, 281] width 385 height 25
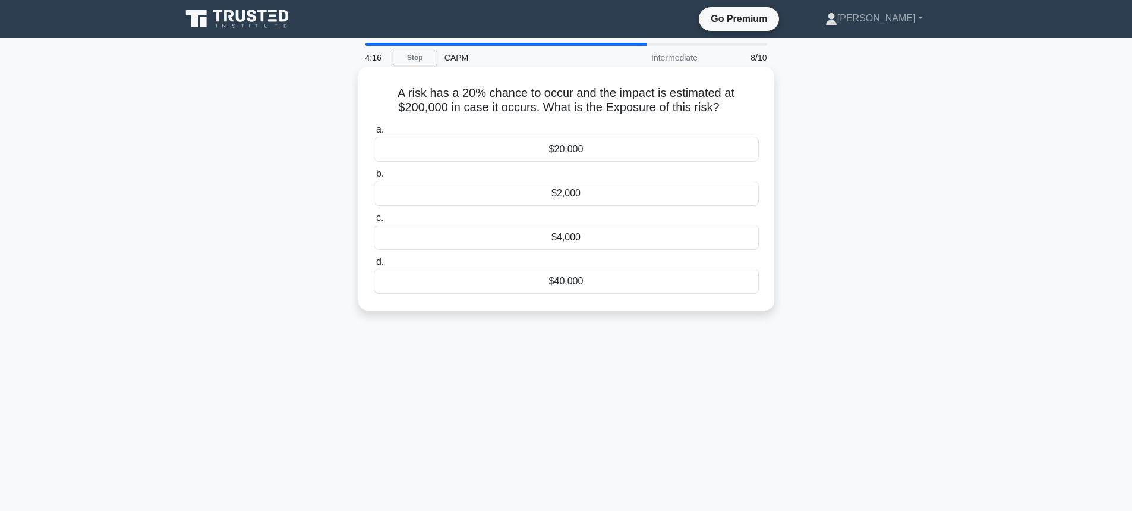
click at [374, 266] on input "d. $40,000" at bounding box center [374, 262] width 0 height 8
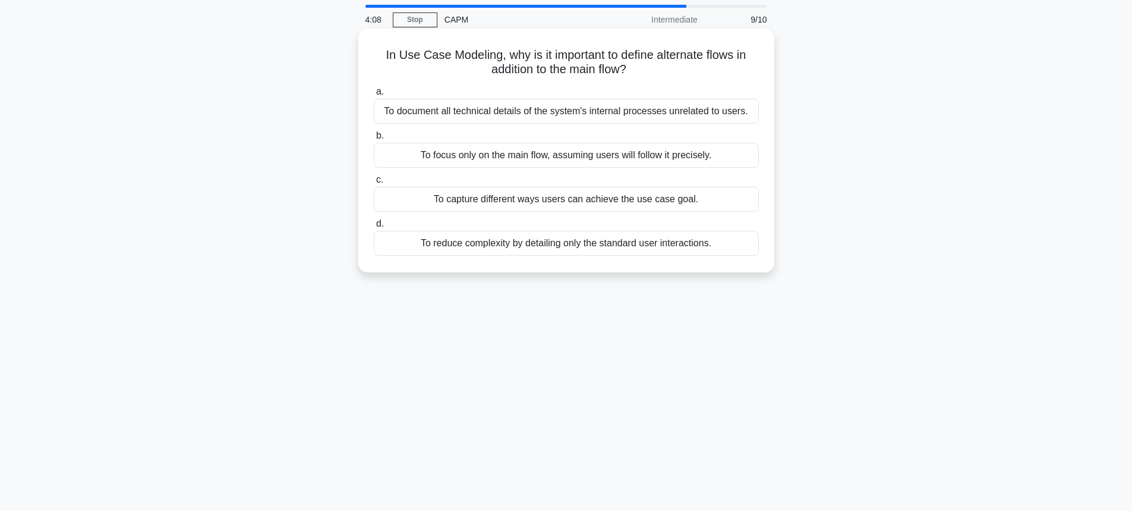
scroll to position [59, 0]
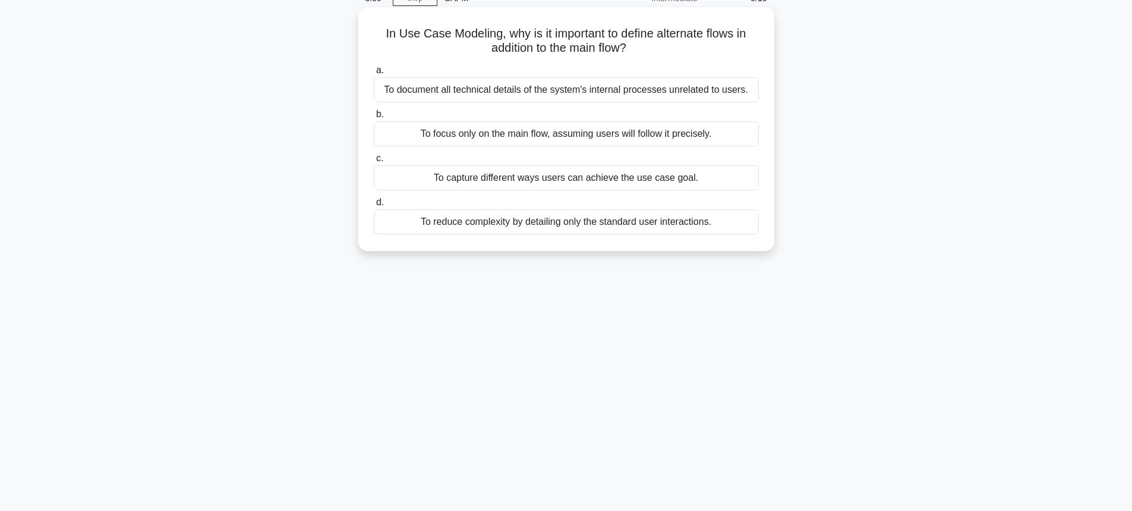
click at [584, 180] on div "To capture different ways users can achieve the use case goal." at bounding box center [566, 177] width 385 height 25
click at [374, 162] on input "c. To capture different ways users can achieve the use case goal." at bounding box center [374, 159] width 0 height 8
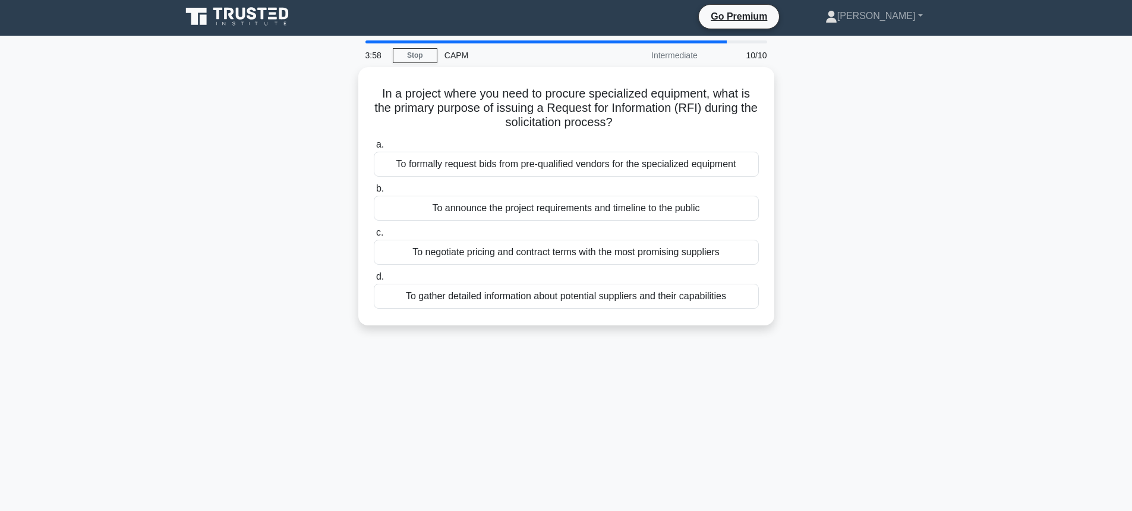
scroll to position [0, 0]
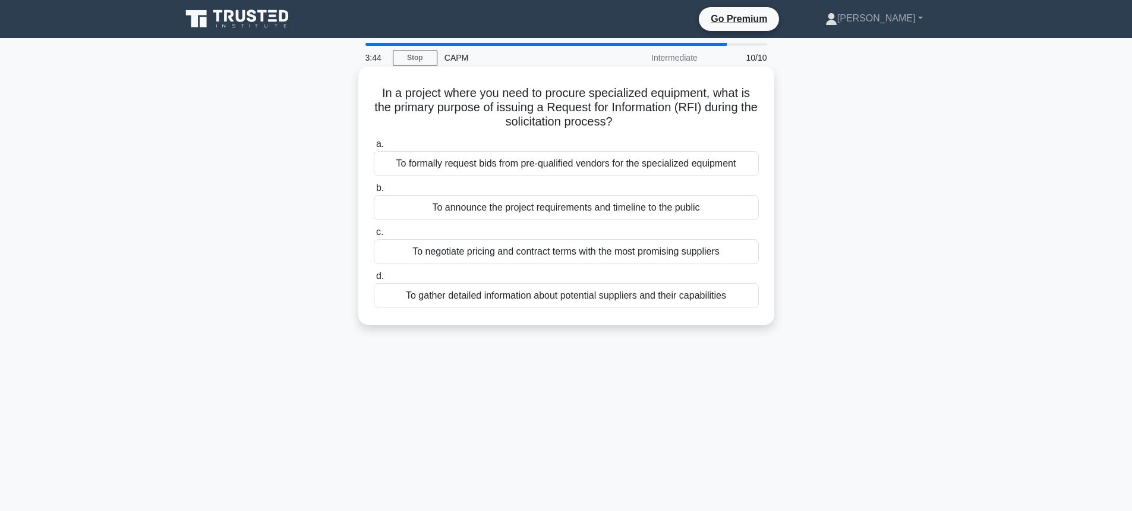
click at [515, 300] on div "To gather detailed information about potential suppliers and their capabilities" at bounding box center [566, 295] width 385 height 25
click at [374, 280] on input "d. To gather detailed information about potential suppliers and their capabilit…" at bounding box center [374, 276] width 0 height 8
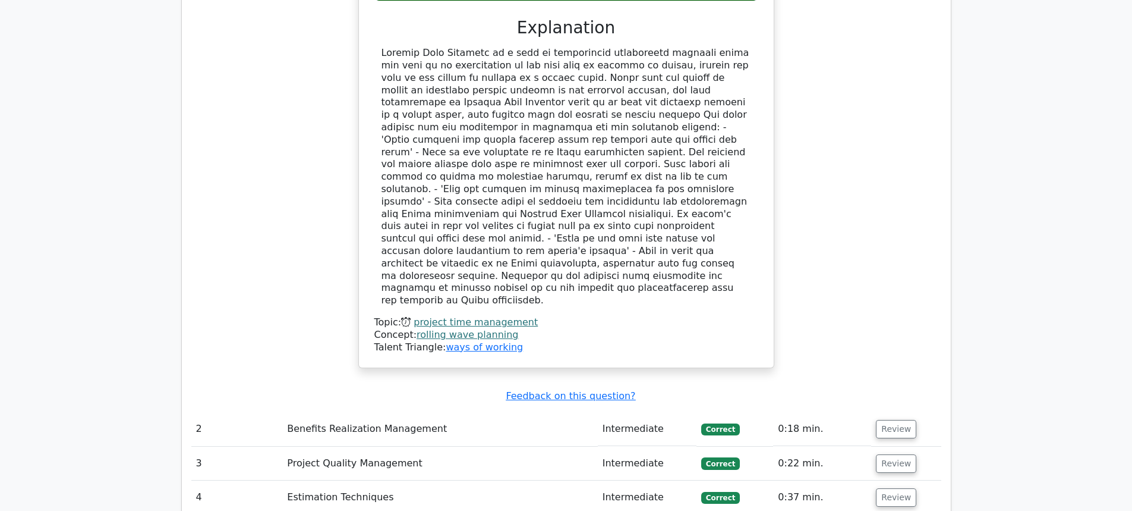
scroll to position [1545, 0]
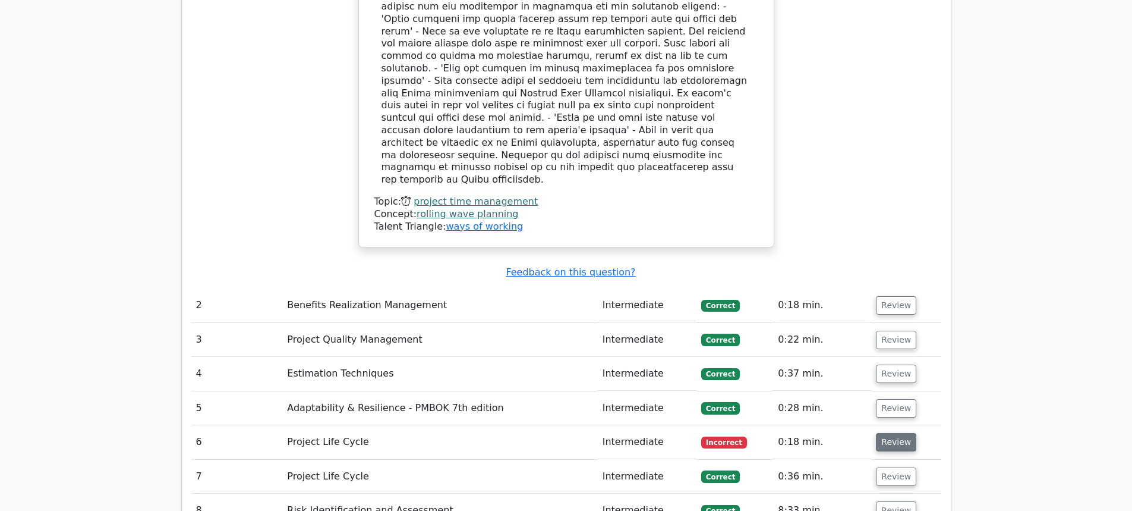
click at [900, 433] on button "Review" at bounding box center [896, 442] width 40 height 18
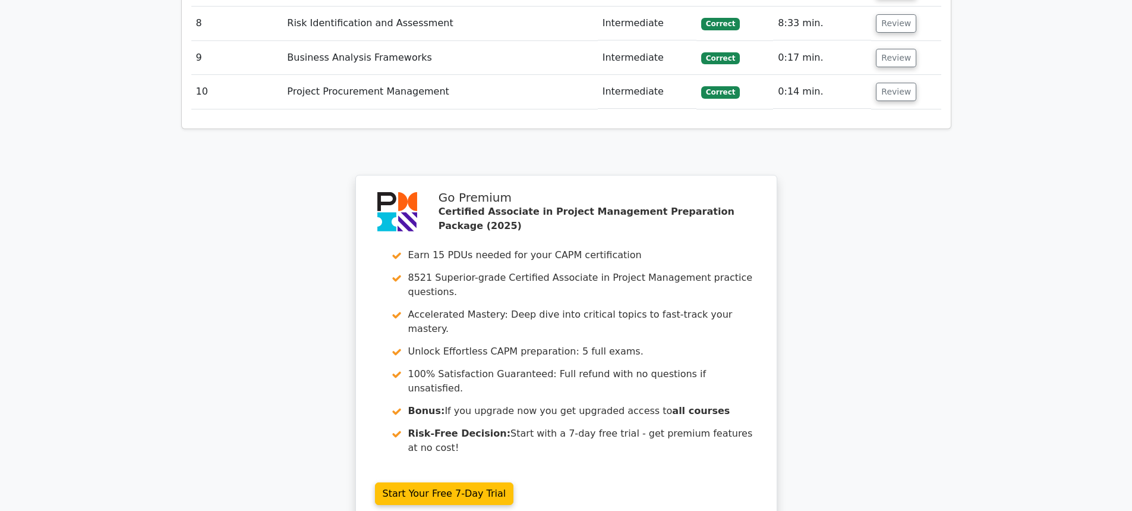
scroll to position [2615, 0]
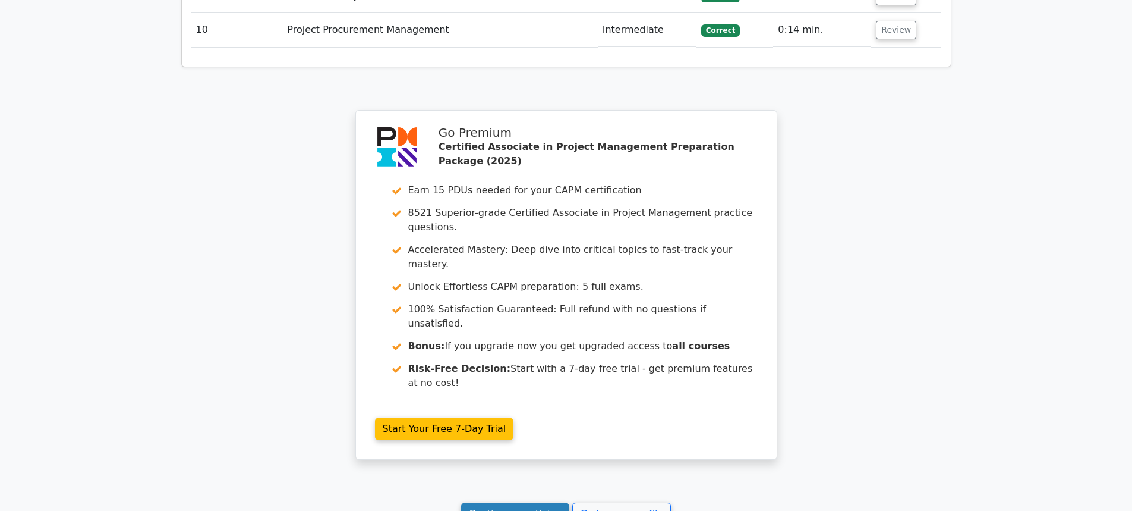
click at [533, 502] on link "Continue practicing" at bounding box center [515, 513] width 109 height 23
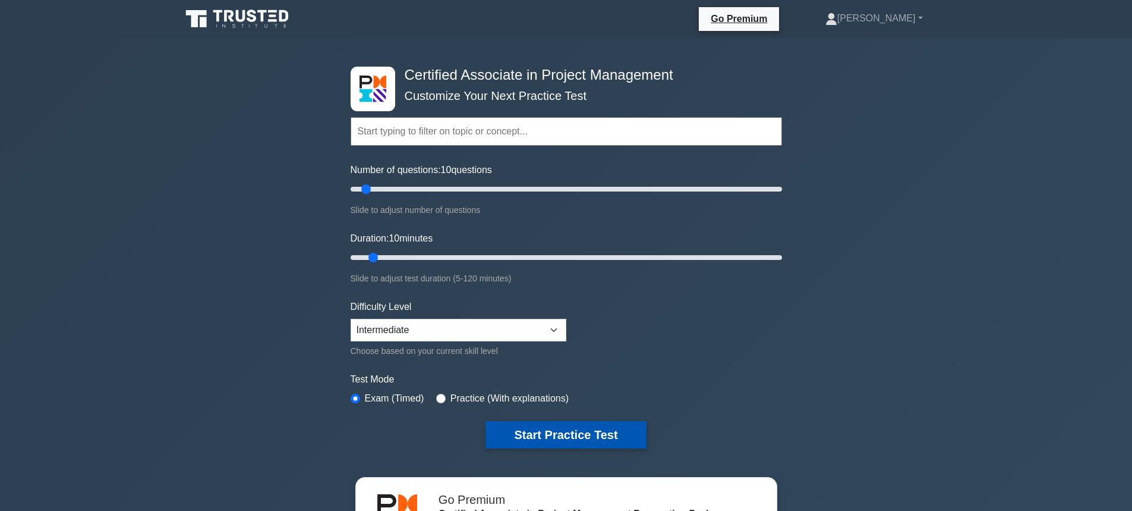
click at [580, 438] on button "Start Practice Test" at bounding box center [566, 434] width 160 height 27
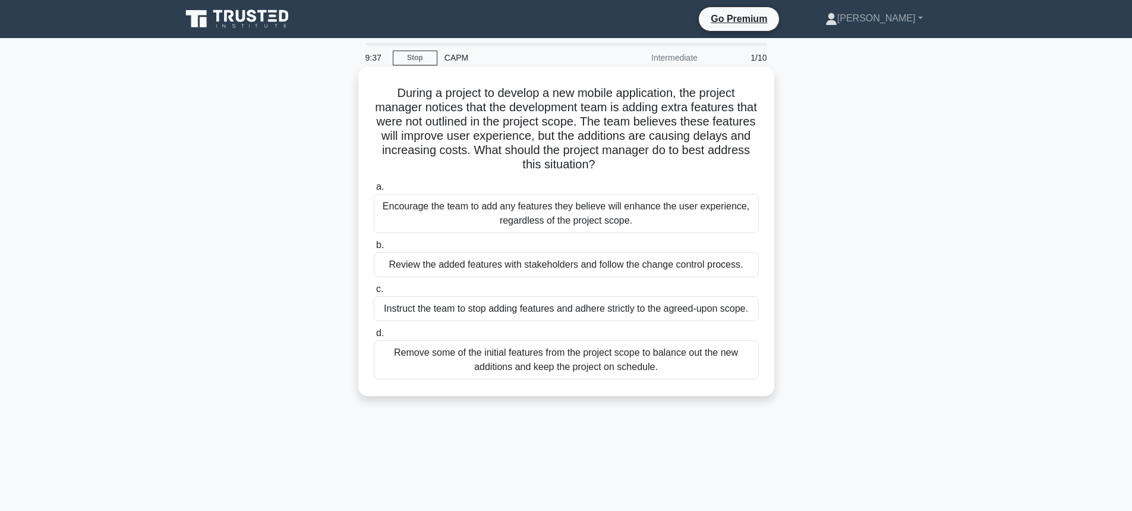
click at [456, 312] on div "Instruct the team to stop adding features and adhere strictly to the agreed-upo…" at bounding box center [566, 308] width 385 height 25
click at [374, 293] on input "c. Instruct the team to stop adding features and adhere strictly to the agreed-…" at bounding box center [374, 289] width 0 height 8
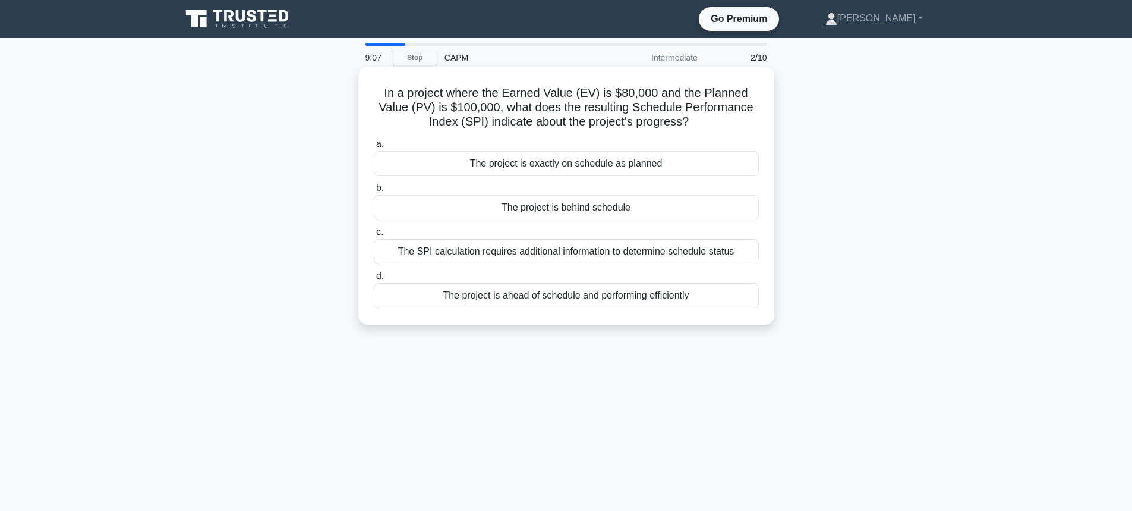
click at [498, 298] on div "The project is ahead of schedule and performing efficiently" at bounding box center [566, 295] width 385 height 25
click at [374, 280] on input "d. The project is ahead of schedule and performing efficiently" at bounding box center [374, 276] width 0 height 8
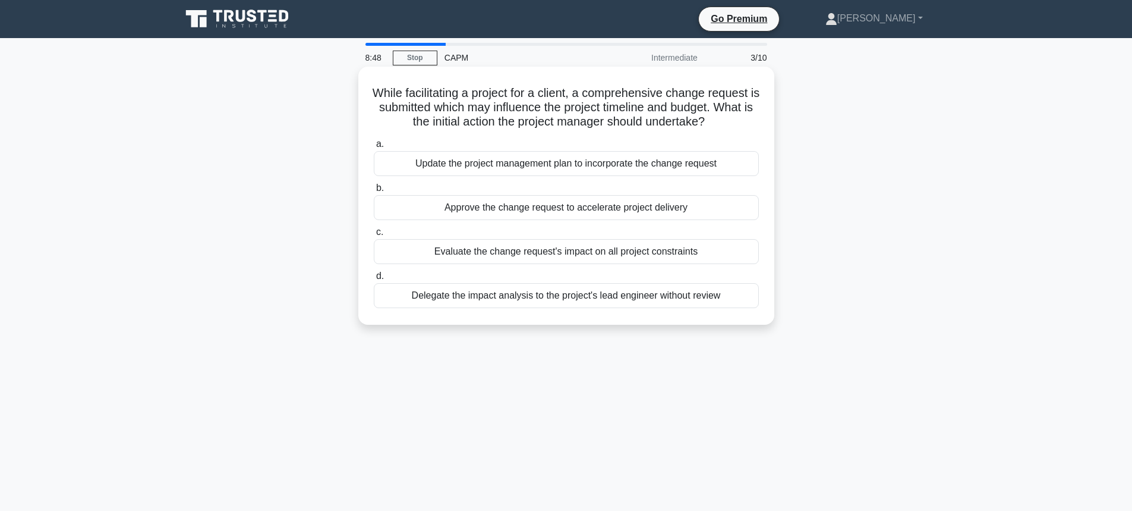
click at [489, 256] on div "Evaluate the change request's impact on all project constraints" at bounding box center [566, 251] width 385 height 25
click at [374, 236] on input "c. Evaluate the change request's impact on all project constraints" at bounding box center [374, 232] width 0 height 8
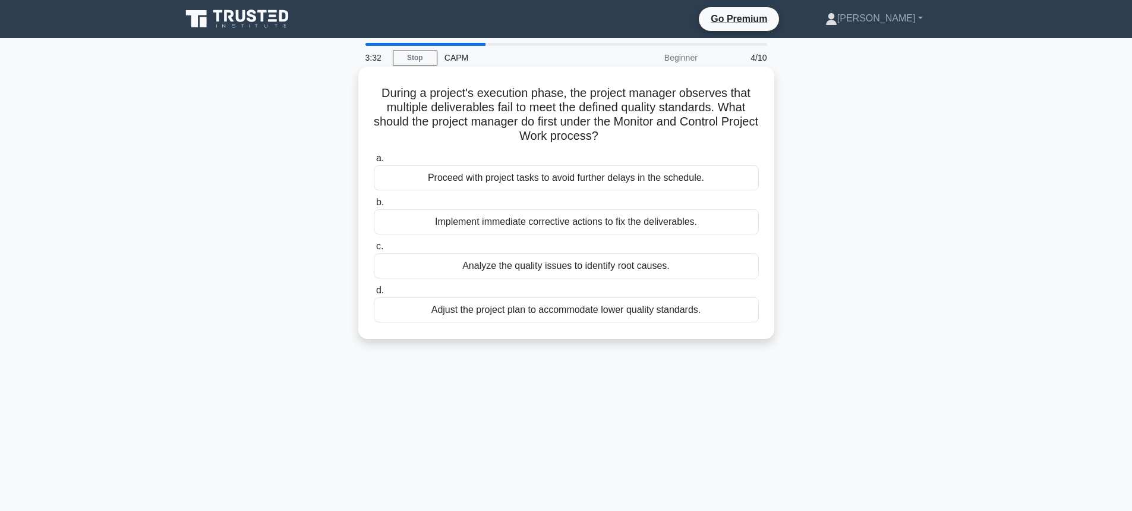
click at [499, 269] on div "Analyze the quality issues to identify root causes." at bounding box center [566, 265] width 385 height 25
click at [374, 250] on input "c. Analyze the quality issues to identify root causes." at bounding box center [374, 247] width 0 height 8
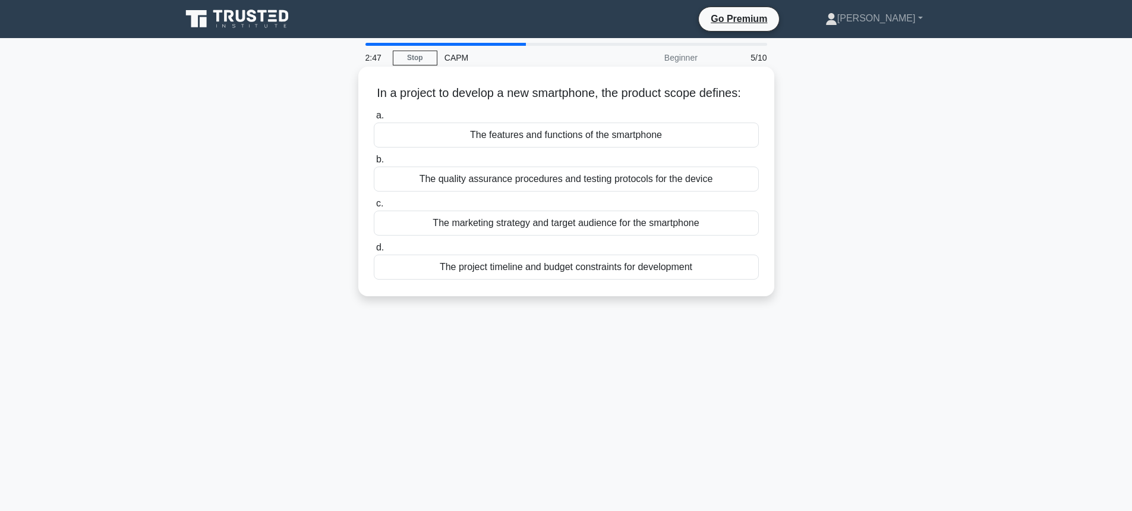
click at [505, 191] on div "The quality assurance procedures and testing protocols for the device" at bounding box center [566, 178] width 385 height 25
click at [374, 163] on input "b. The quality assurance procedures and testing protocols for the device" at bounding box center [374, 160] width 0 height 8
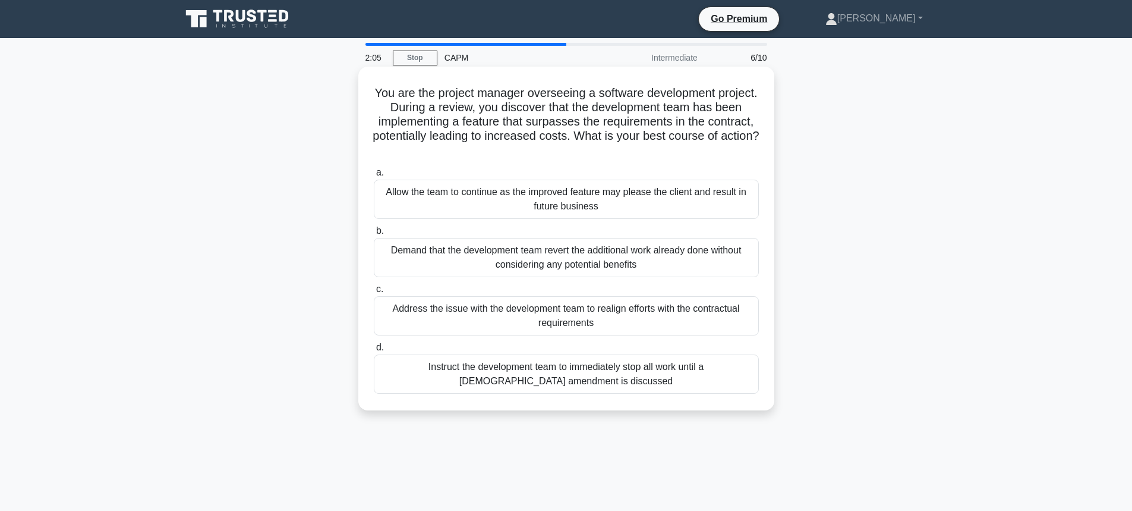
click at [587, 322] on div "Address the issue with the development team to realign efforts with the contrac…" at bounding box center [566, 315] width 385 height 39
click at [374, 293] on input "c. Address the issue with the development team to realign efforts with the cont…" at bounding box center [374, 289] width 0 height 8
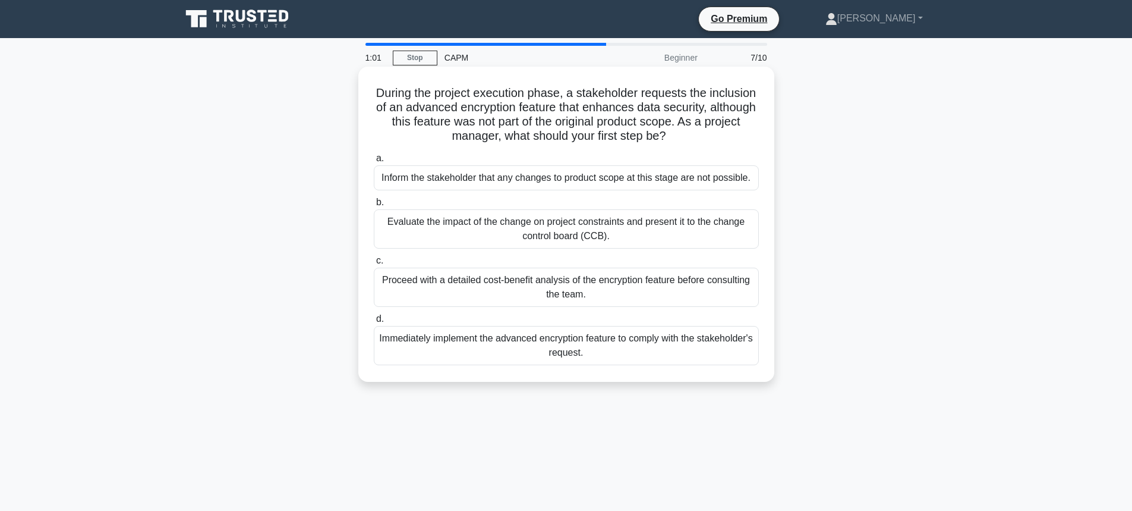
click at [474, 231] on div "Evaluate the impact of the change on project constraints and present it to the …" at bounding box center [566, 228] width 385 height 39
click at [374, 206] on input "b. Evaluate the impact of the change on project constraints and present it to t…" at bounding box center [374, 203] width 0 height 8
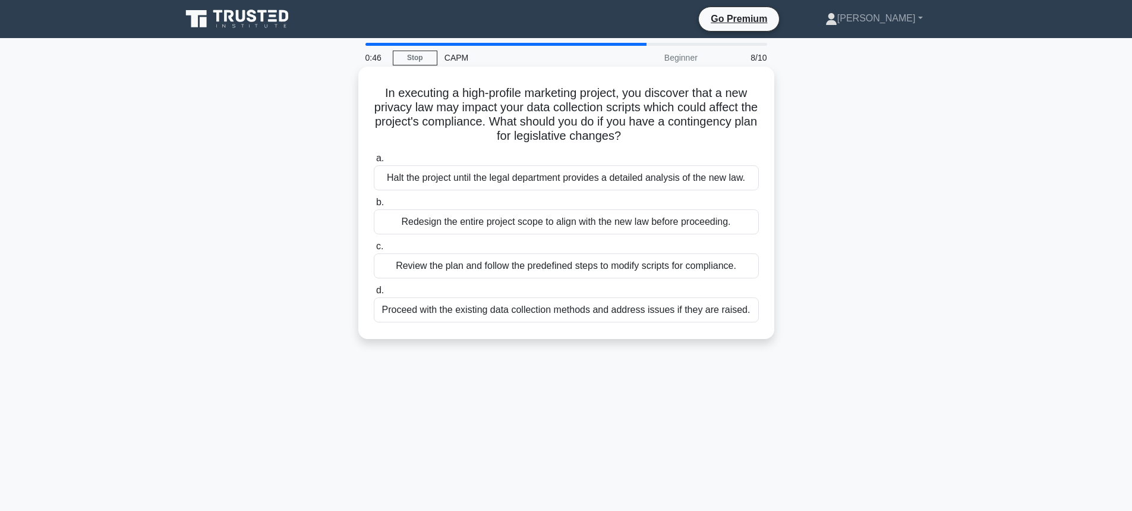
click at [470, 268] on div "Review the plan and follow the predefined steps to modify scripts for complianc…" at bounding box center [566, 265] width 385 height 25
click at [374, 250] on input "c. Review the plan and follow the predefined steps to modify scripts for compli…" at bounding box center [374, 247] width 0 height 8
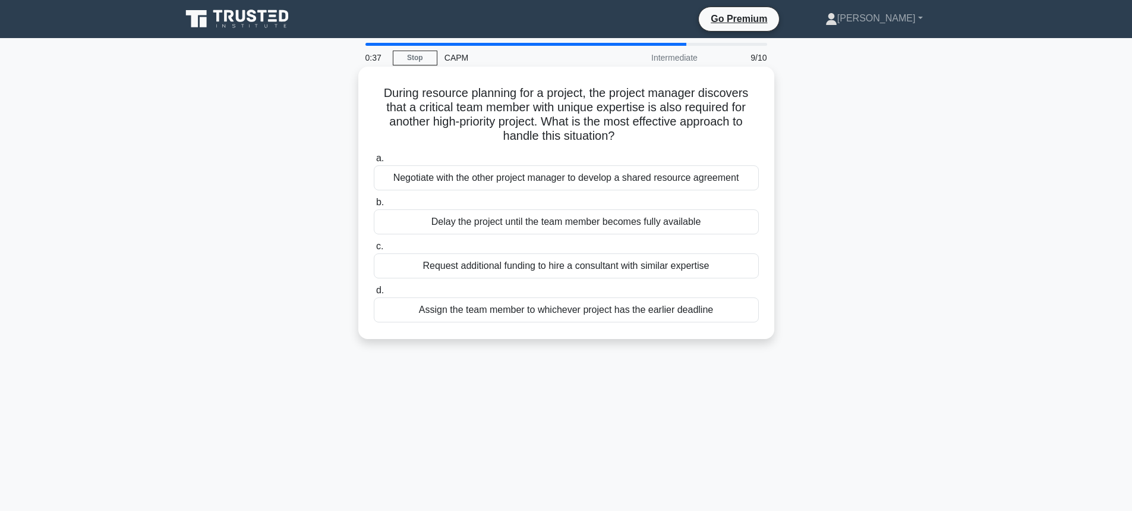
click at [502, 174] on div "Negotiate with the other project manager to develop a shared resource agreement" at bounding box center [566, 177] width 385 height 25
click at [374, 162] on input "a. Negotiate with the other project manager to develop a shared resource agreem…" at bounding box center [374, 159] width 0 height 8
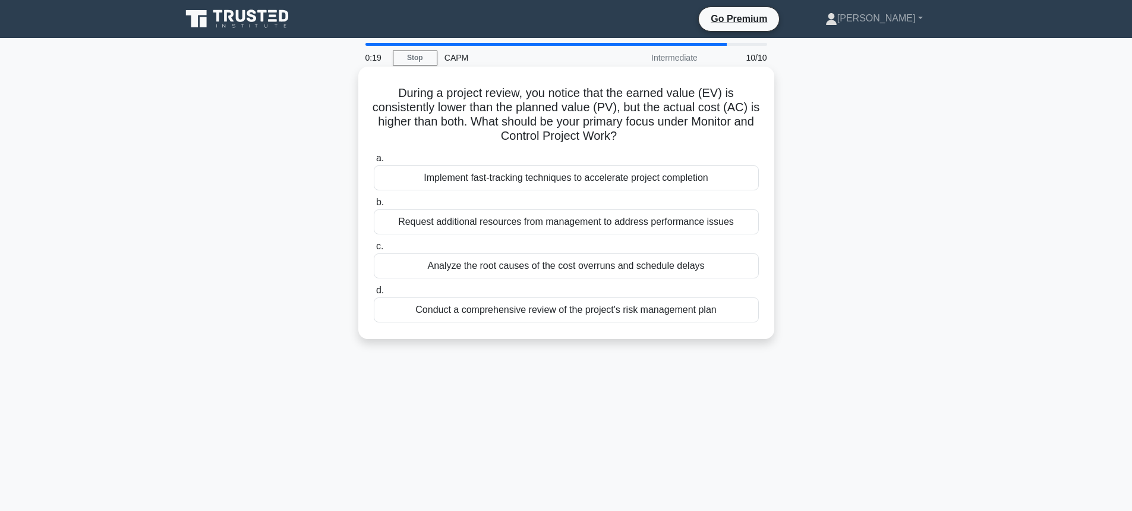
click at [472, 221] on div "Request additional resources from management to address performance issues" at bounding box center [566, 221] width 385 height 25
click at [374, 206] on input "b. Request additional resources from management to address performance issues" at bounding box center [374, 203] width 0 height 8
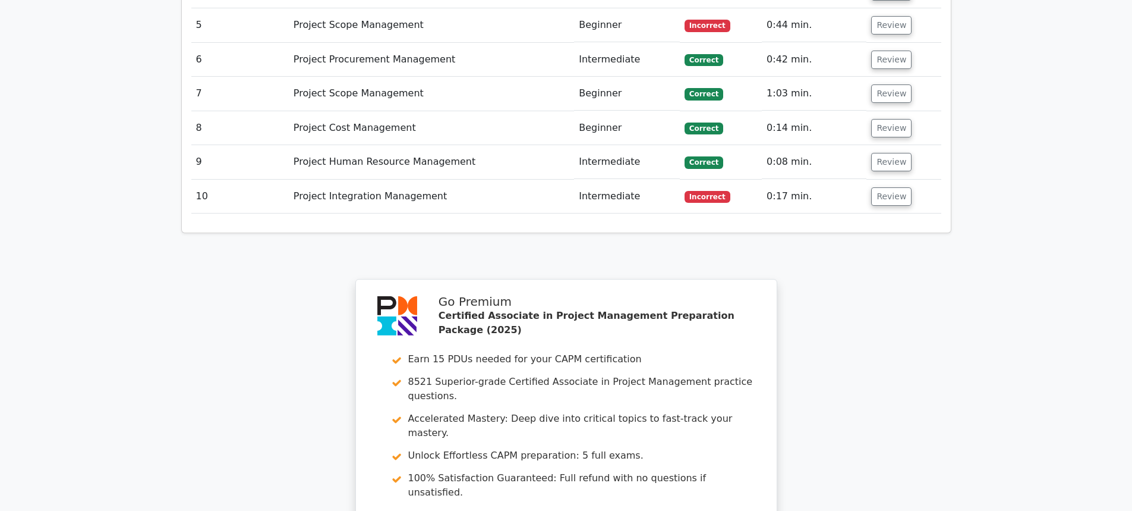
scroll to position [2053, 0]
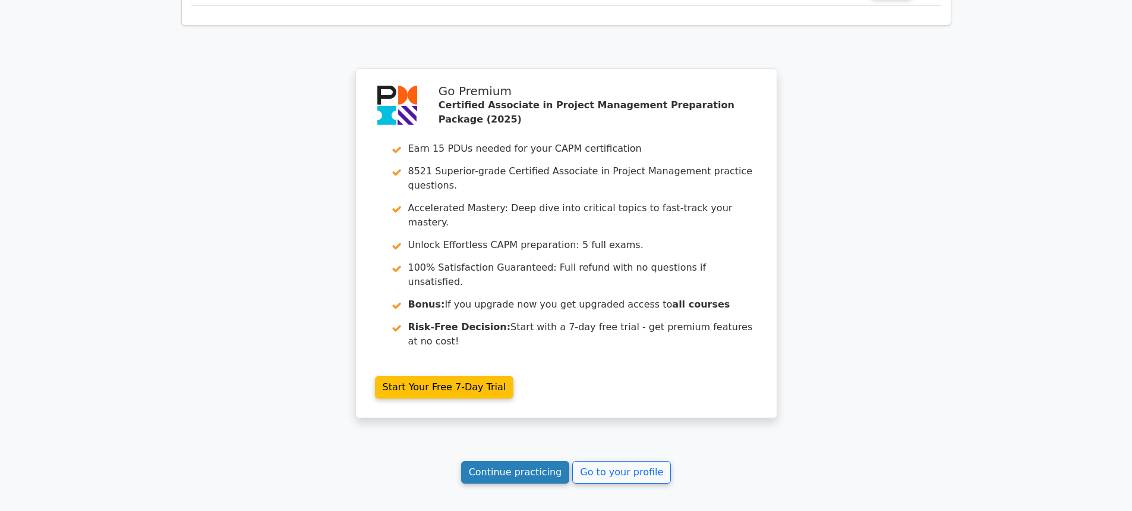
click at [526, 461] on link "Continue practicing" at bounding box center [515, 472] width 109 height 23
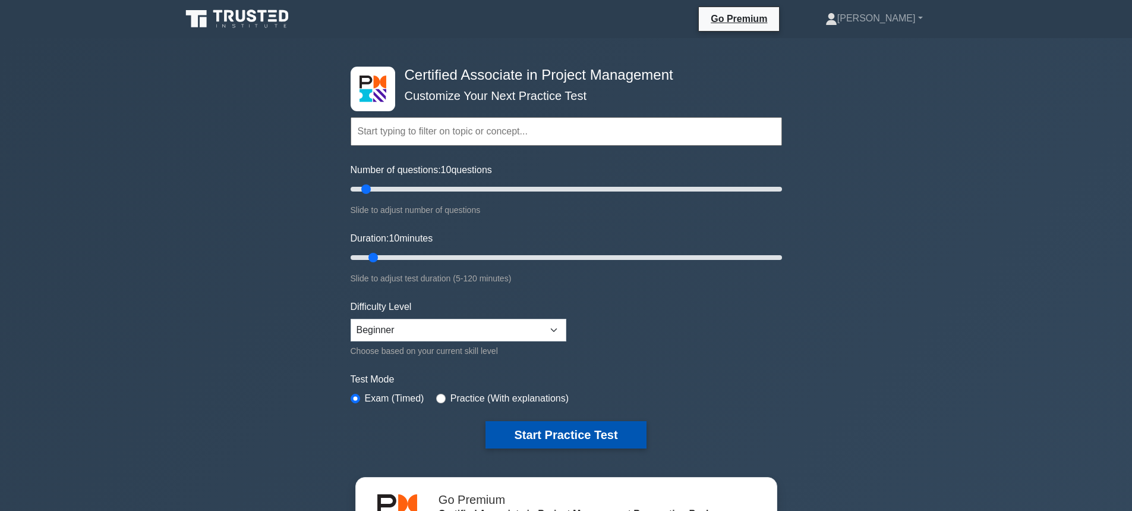
click at [562, 424] on button "Start Practice Test" at bounding box center [566, 434] width 160 height 27
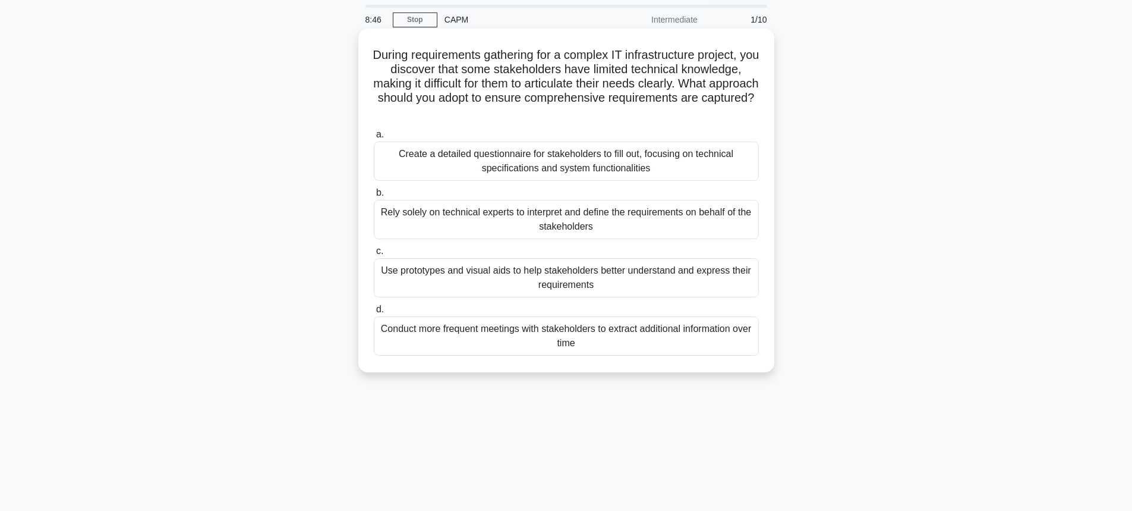
scroll to position [59, 0]
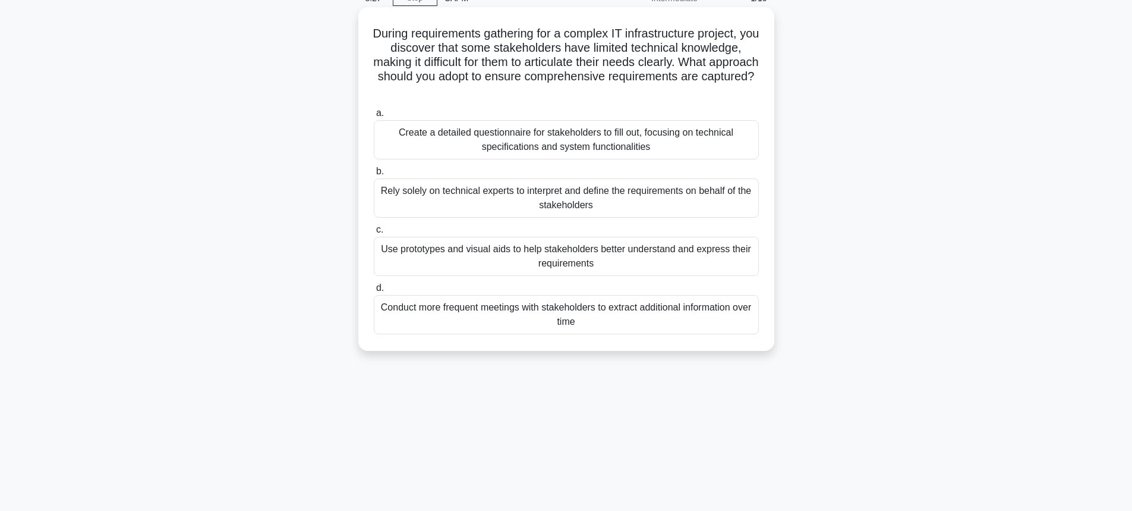
click at [627, 252] on div "Use prototypes and visual aids to help stakeholders better understand and expre…" at bounding box center [566, 256] width 385 height 39
click at [374, 234] on input "c. Use prototypes and visual aids to help stakeholders better understand and ex…" at bounding box center [374, 230] width 0 height 8
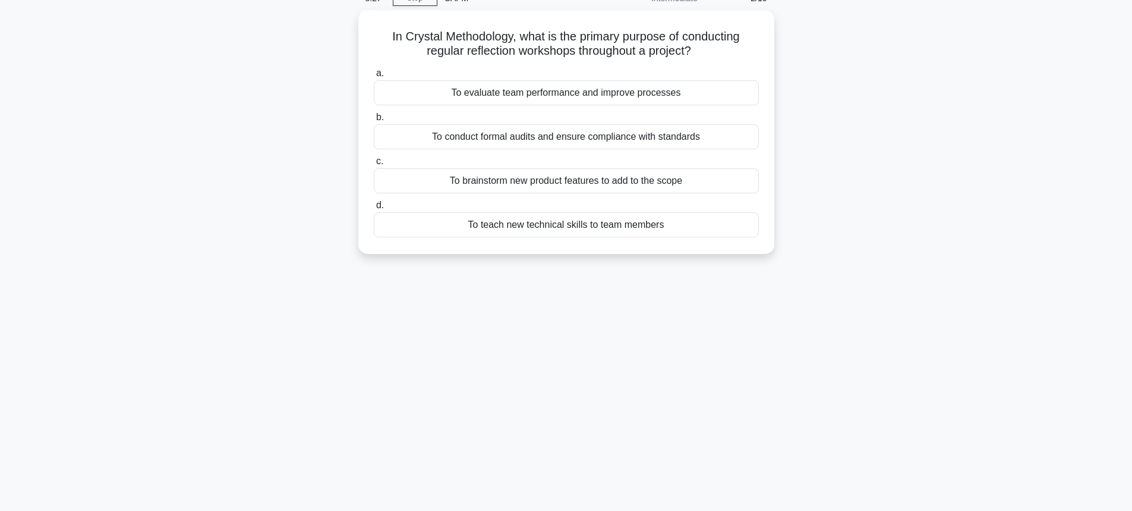
scroll to position [0, 0]
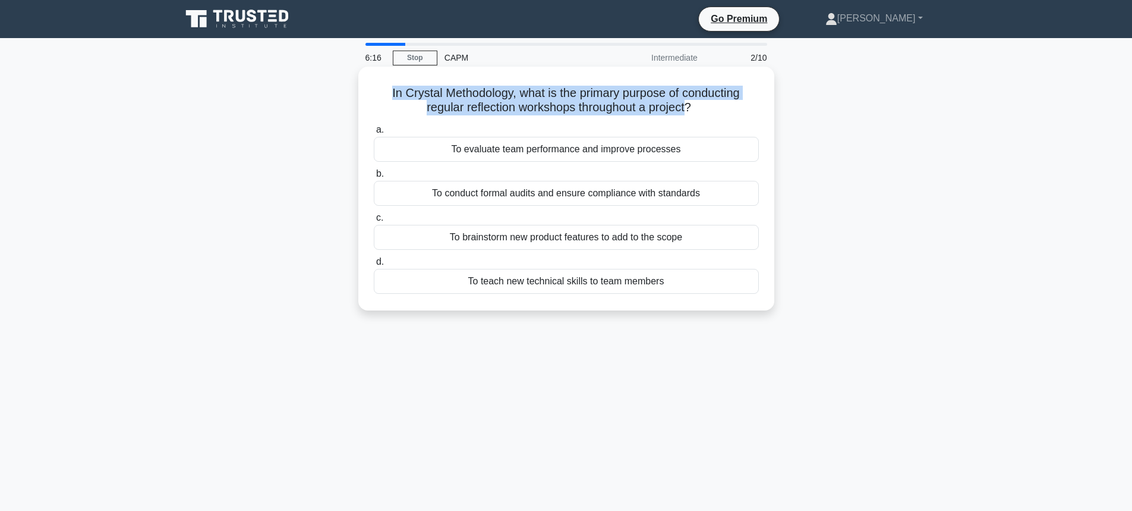
drag, startPoint x: 690, startPoint y: 108, endPoint x: 376, endPoint y: 96, distance: 314.7
click at [376, 96] on h5 "In Crystal Methodology, what is the primary purpose of conducting regular refle…" at bounding box center [567, 101] width 388 height 30
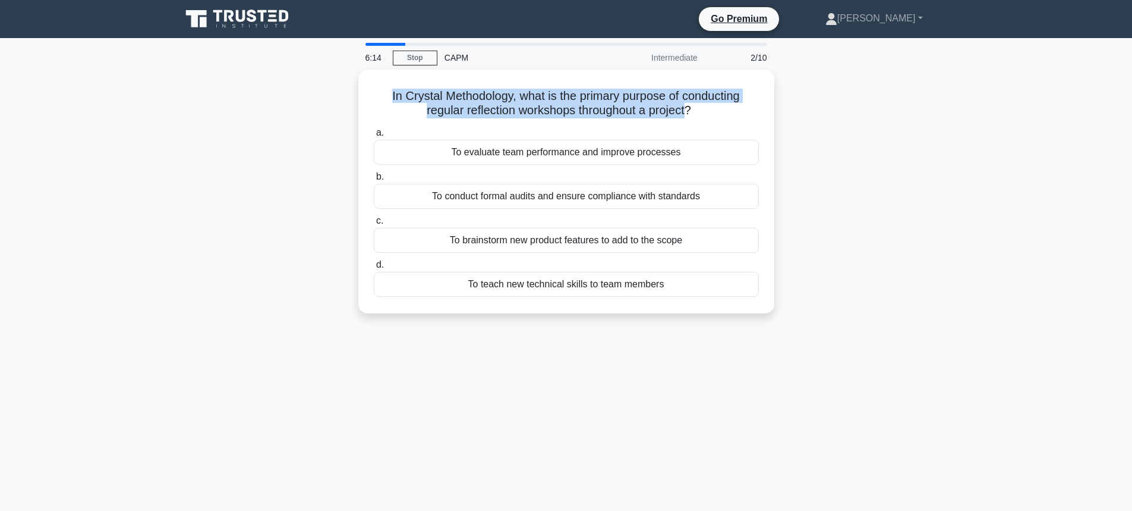
copy h5 "In Crystal Methodology, what is the primary purpose of conducting regular refle…"
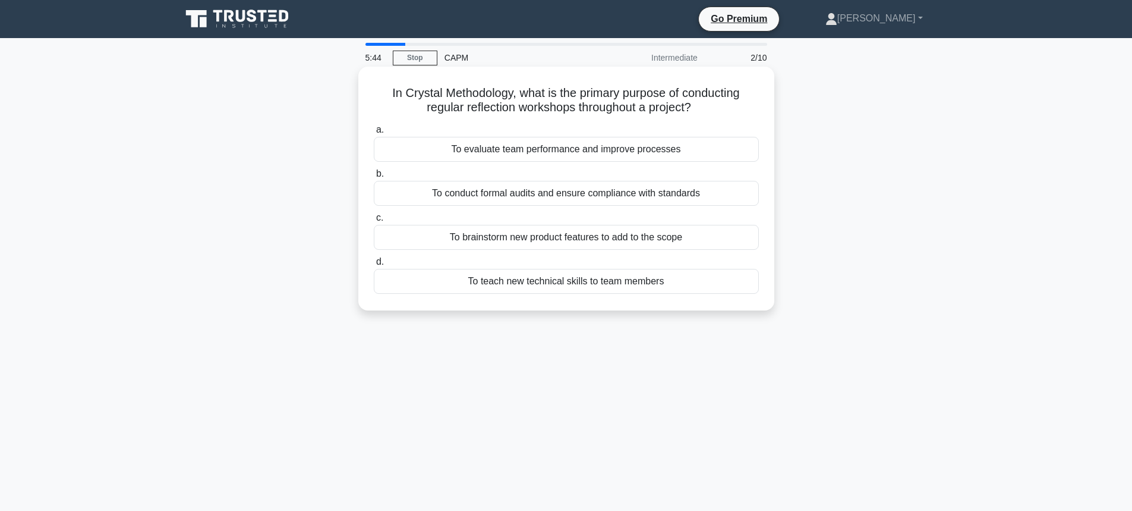
click at [509, 151] on div "To evaluate team performance and improve processes" at bounding box center [566, 149] width 385 height 25
click at [374, 134] on input "a. To evaluate team performance and improve processes" at bounding box center [374, 130] width 0 height 8
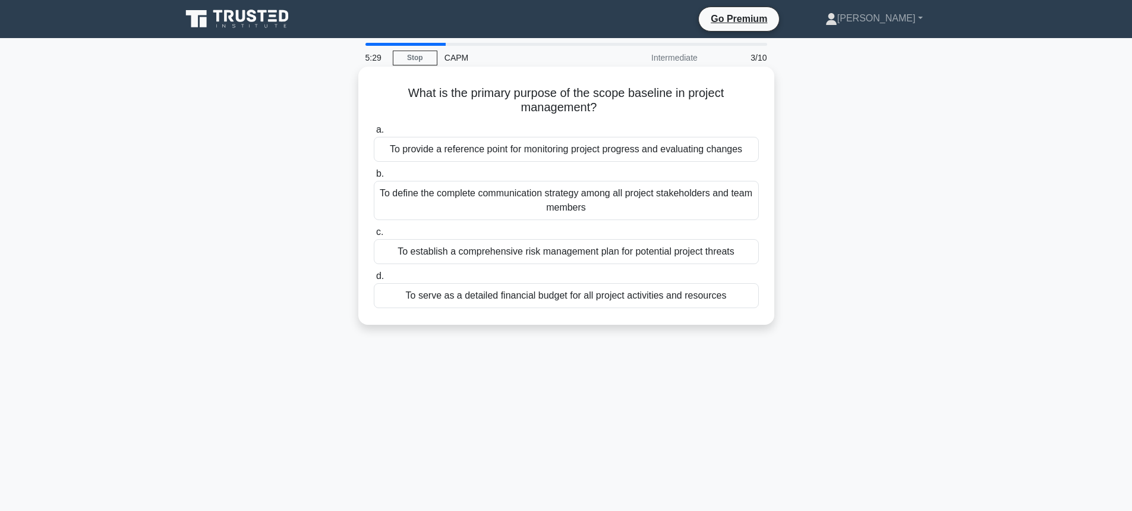
click at [480, 153] on div "To provide a reference point for monitoring project progress and evaluating cha…" at bounding box center [566, 149] width 385 height 25
click at [374, 134] on input "a. To provide a reference point for monitoring project progress and evaluating …" at bounding box center [374, 130] width 0 height 8
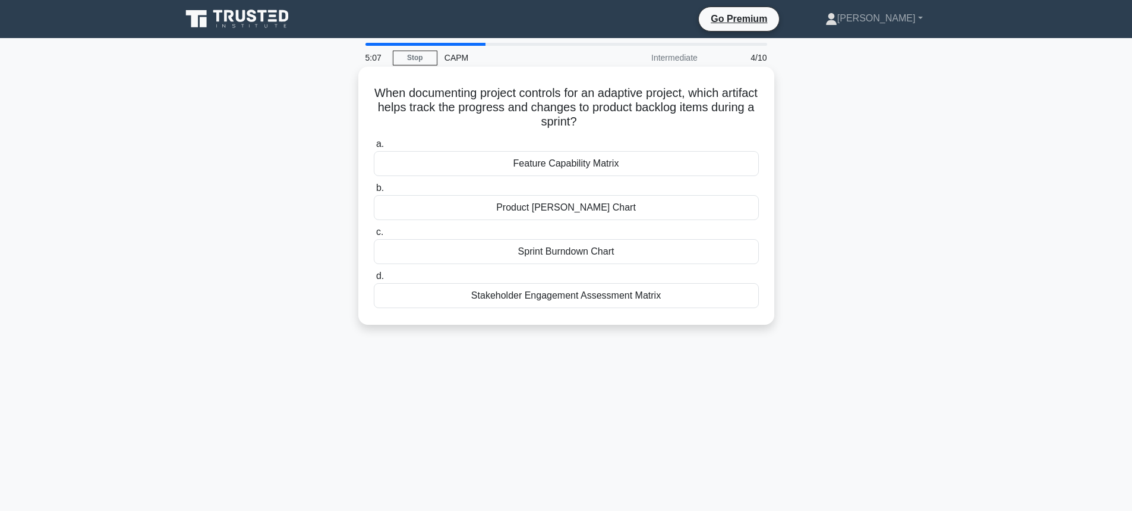
click at [531, 252] on div "Sprint Burndown Chart" at bounding box center [566, 251] width 385 height 25
click at [374, 236] on input "c. Sprint Burndown Chart" at bounding box center [374, 232] width 0 height 8
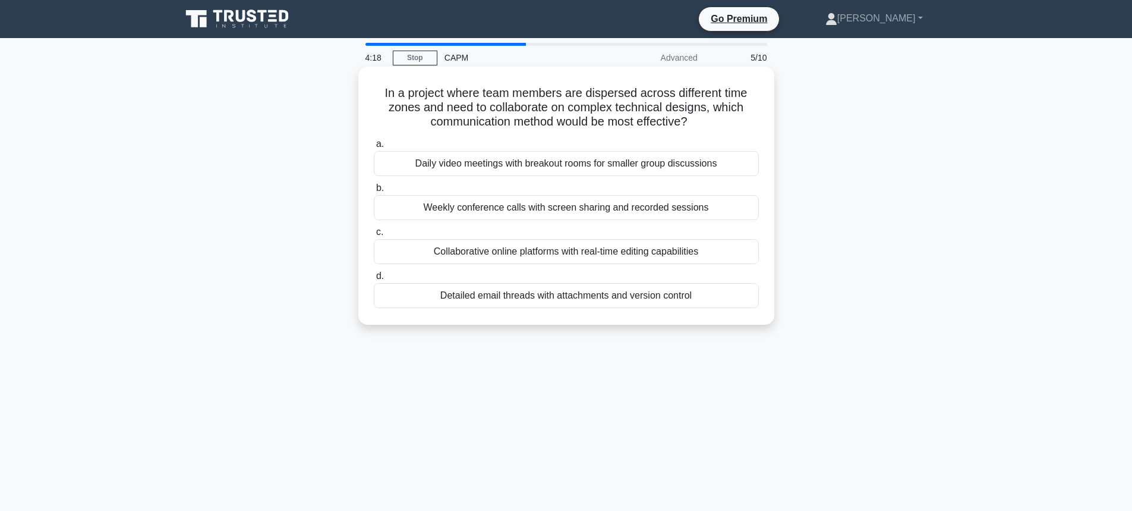
click at [588, 252] on div "Collaborative online platforms with real-time editing capabilities" at bounding box center [566, 251] width 385 height 25
click at [374, 236] on input "c. Collaborative online platforms with real-time editing capabilities" at bounding box center [374, 232] width 0 height 8
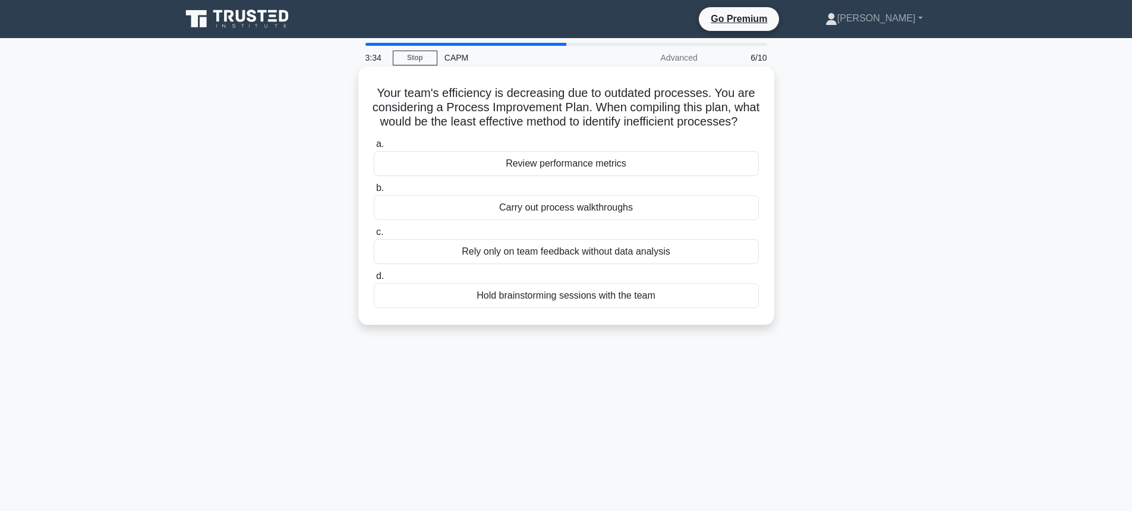
click at [556, 264] on div "Rely only on team feedback without data analysis" at bounding box center [566, 251] width 385 height 25
click at [374, 236] on input "c. Rely only on team feedback without data analysis" at bounding box center [374, 232] width 0 height 8
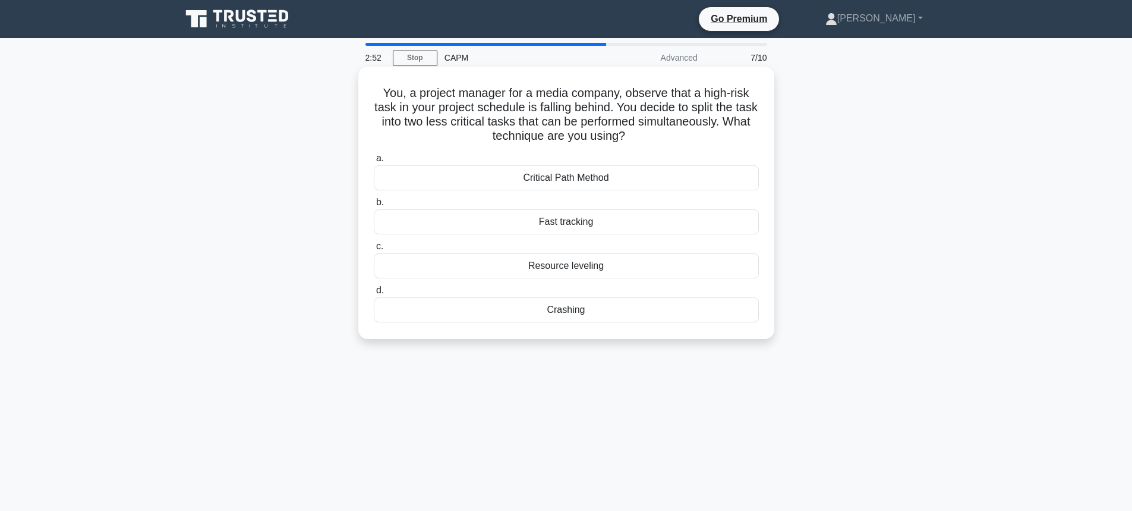
click at [537, 268] on div "Resource leveling" at bounding box center [566, 265] width 385 height 25
click at [374, 250] on input "c. Resource leveling" at bounding box center [374, 247] width 0 height 8
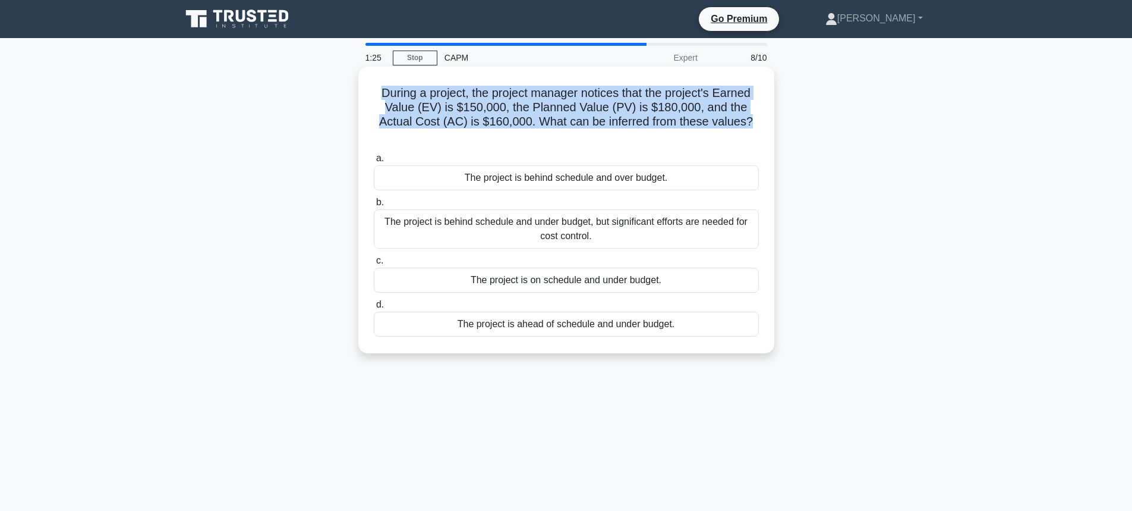
drag, startPoint x: 753, startPoint y: 125, endPoint x: 374, endPoint y: 95, distance: 379.9
click at [374, 95] on h5 "During a project, the project manager notices that the project's Earned Value (…" at bounding box center [567, 115] width 388 height 58
copy h5 "During a project, the project manager notices that the project's Earned Value (…"
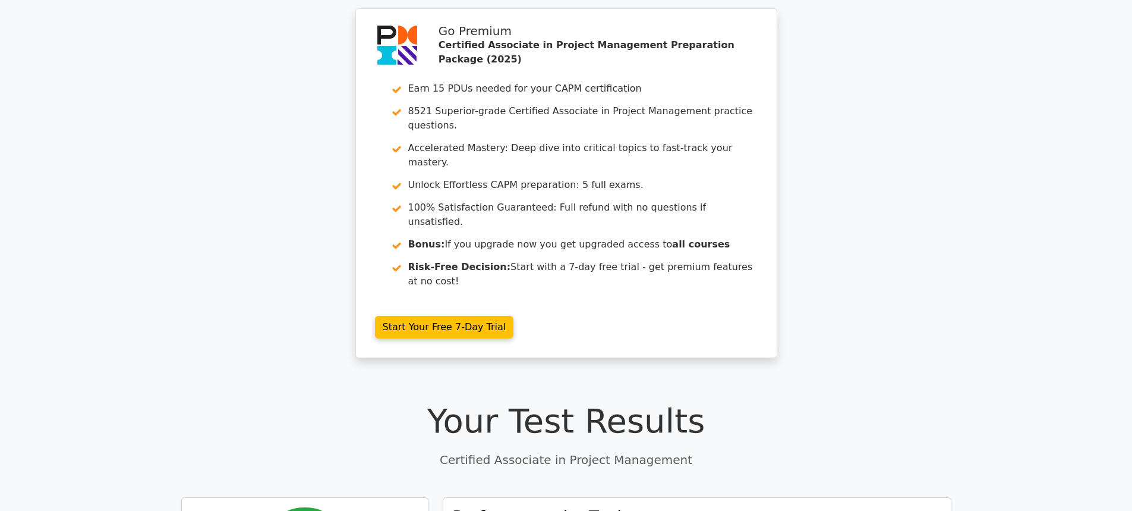
scroll to position [59, 0]
